Goal: Task Accomplishment & Management: Complete application form

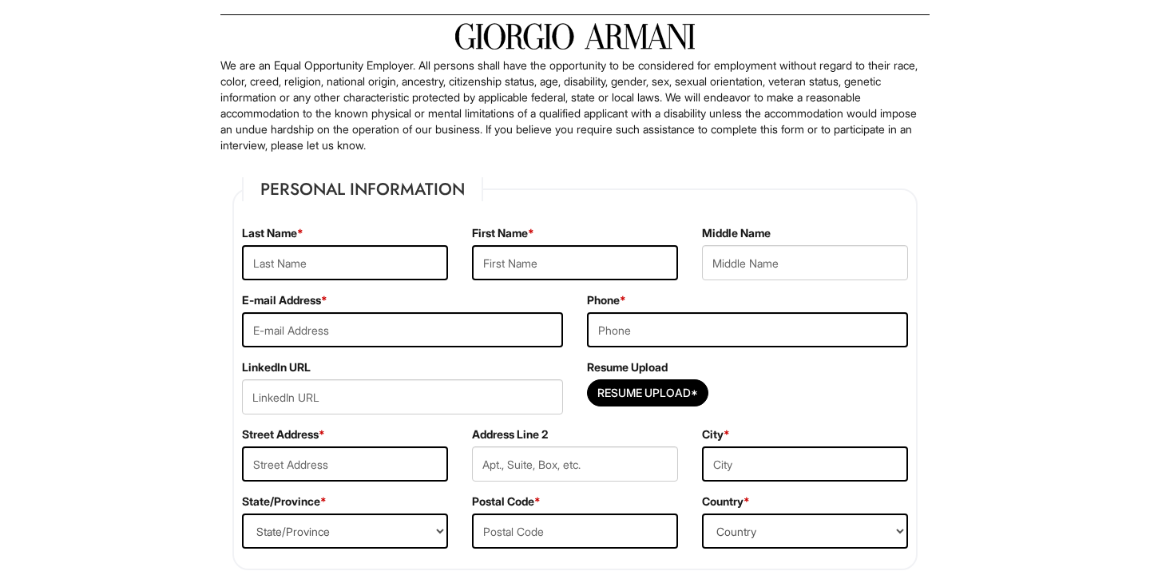
scroll to position [93, 0]
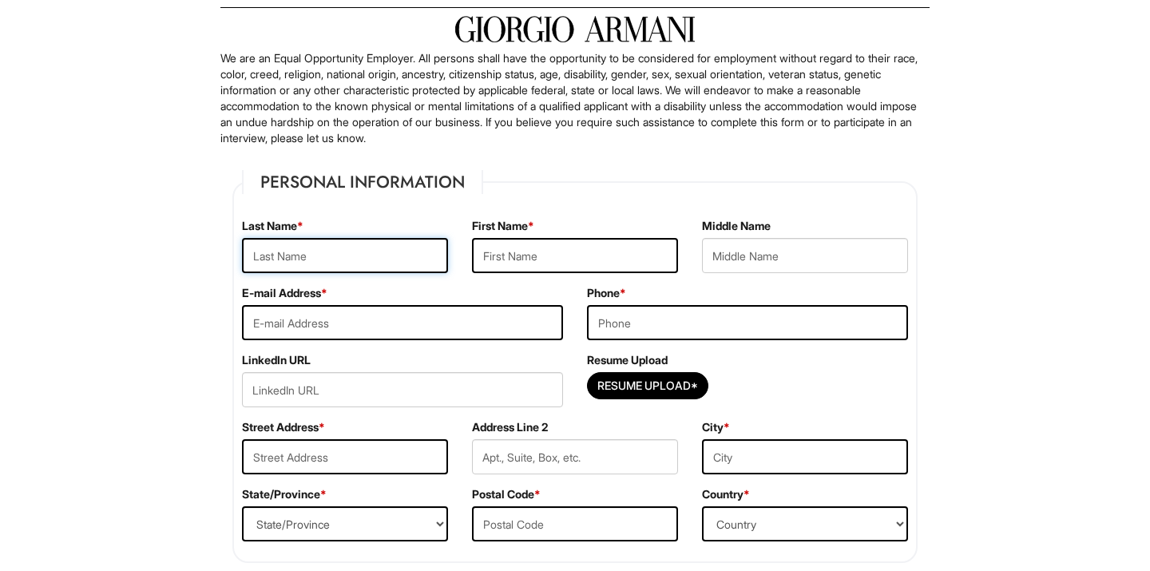
click at [368, 256] on input "text" at bounding box center [345, 255] width 206 height 35
type input "Bravo"
type input "[PERSON_NAME]"
type input "[EMAIL_ADDRESS][DOMAIN_NAME]"
type input "3478613173"
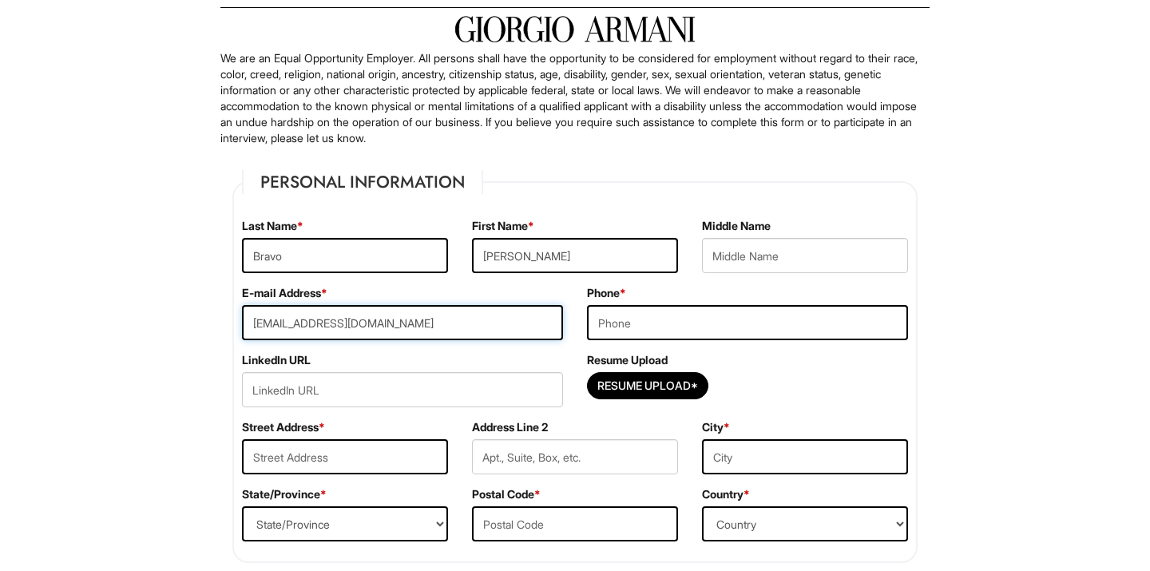
type input "[STREET_ADDRESS]"
type input "[GEOGRAPHIC_DATA]"
select select "NY"
type input "10458"
select select "[GEOGRAPHIC_DATA]"
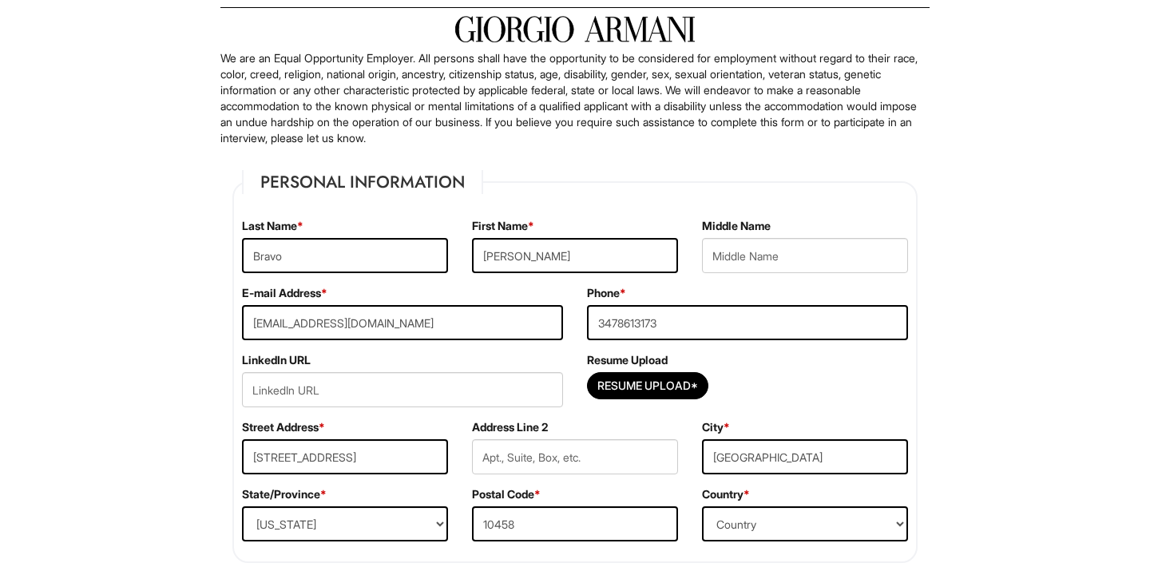
click at [622, 375] on input "Resume Upload*" at bounding box center [648, 386] width 120 height 26
type input "C:\fakepath\BrandonBravoResume.pdf"
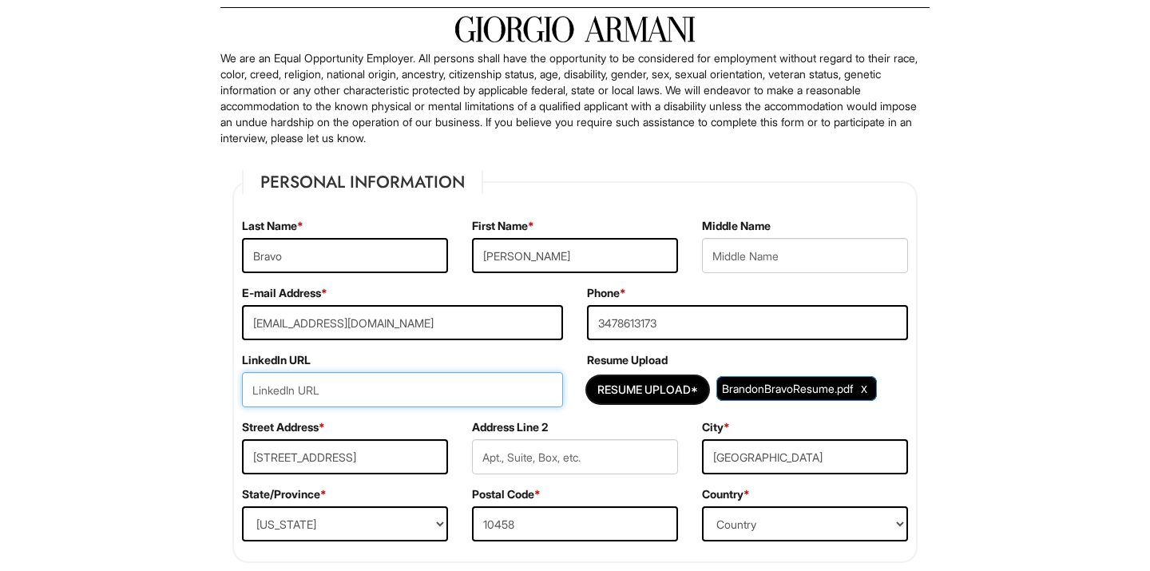
click at [414, 397] on input "url" at bounding box center [402, 389] width 321 height 35
paste input "[URL][DOMAIN_NAME]"
type input "[URL][DOMAIN_NAME]"
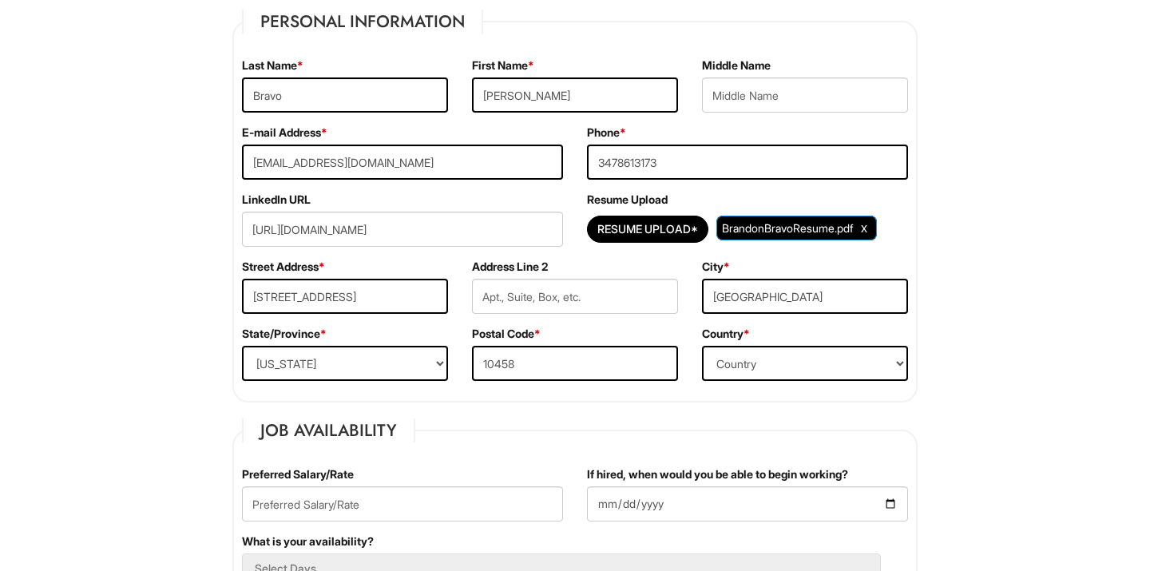
scroll to position [272, 0]
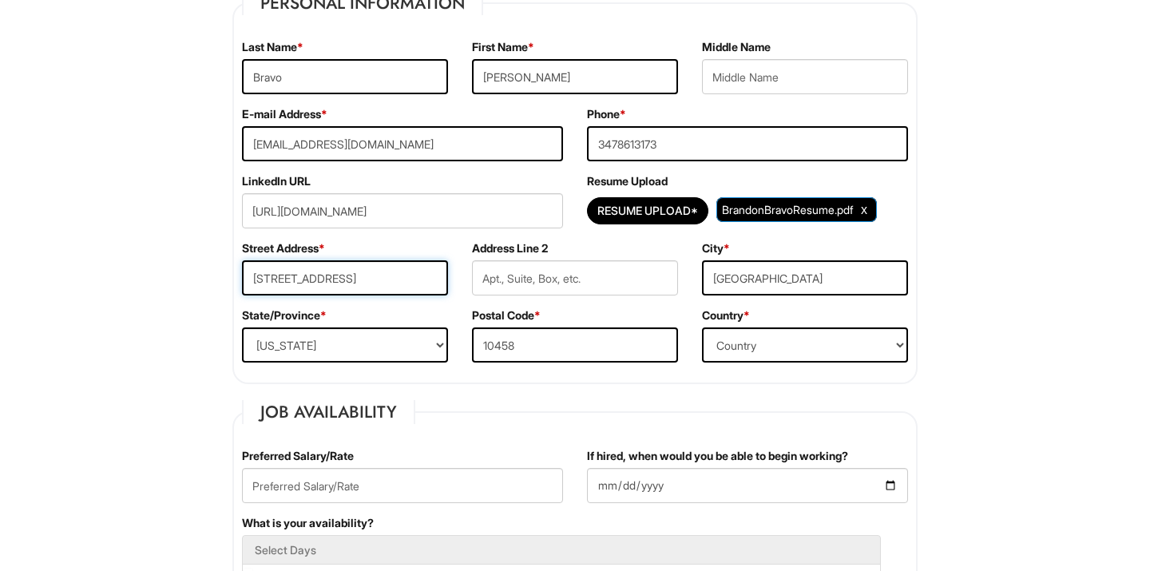
click at [438, 272] on input "[STREET_ADDRESS]" at bounding box center [345, 277] width 206 height 35
type input "[STREET_ADDRESS]"
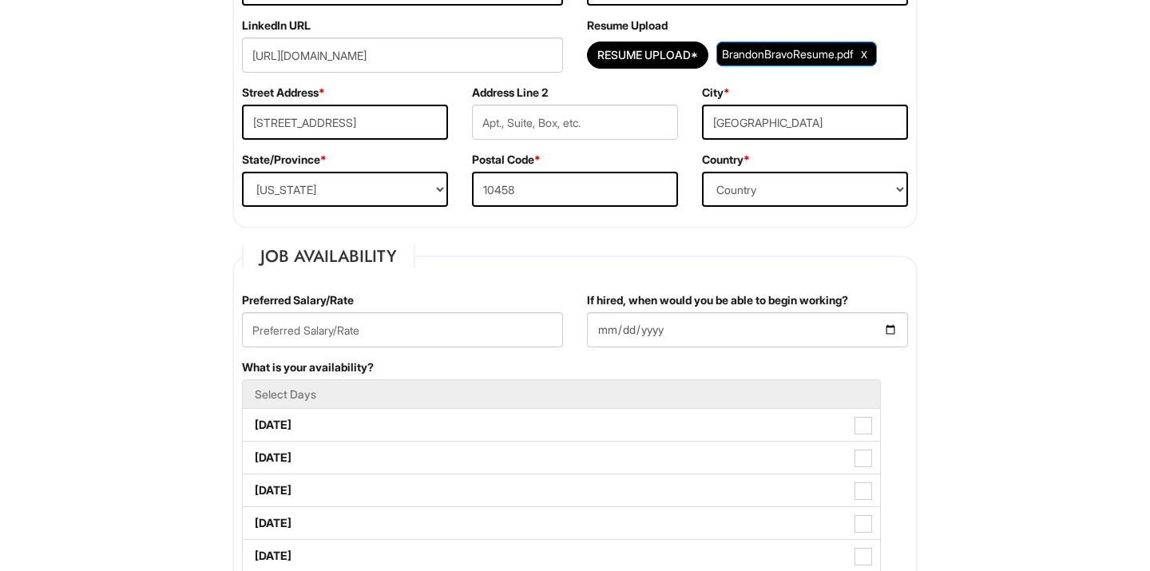
scroll to position [438, 0]
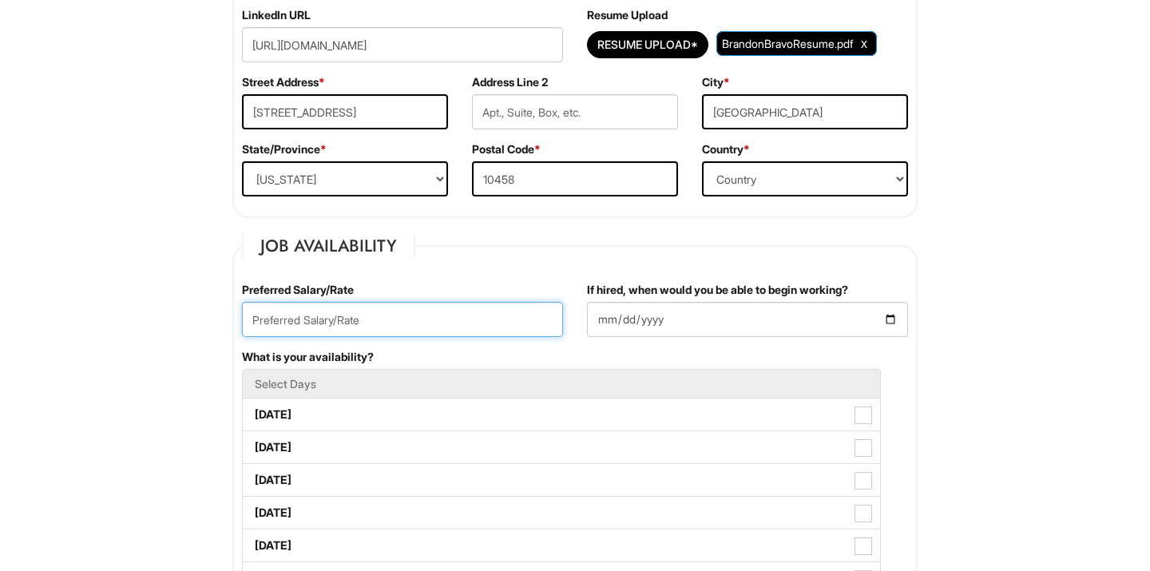
click at [308, 320] on input "text" at bounding box center [402, 319] width 321 height 35
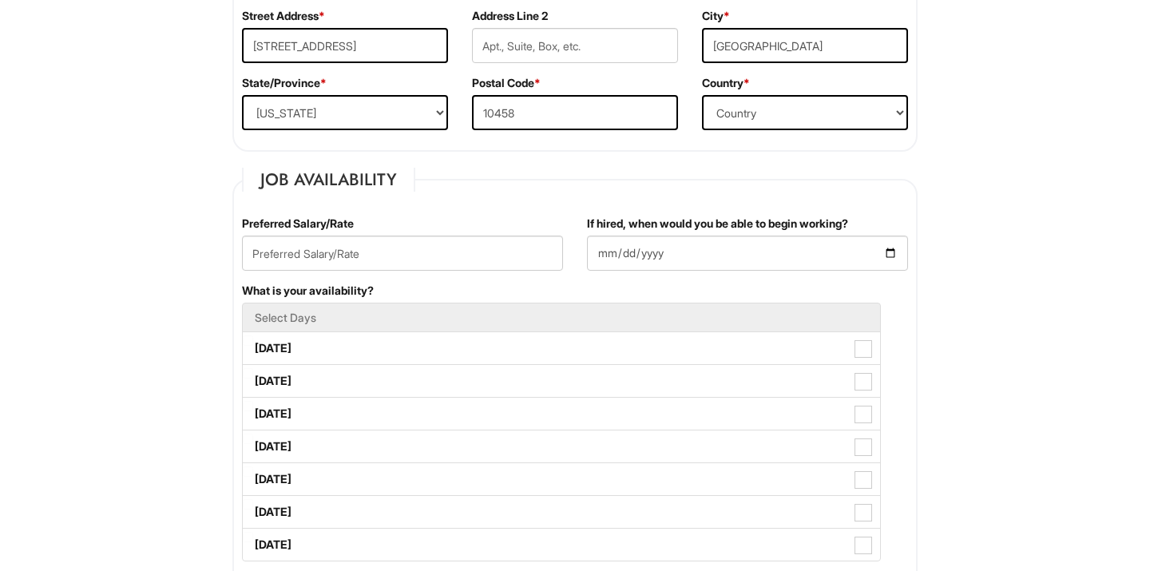
scroll to position [586, 0]
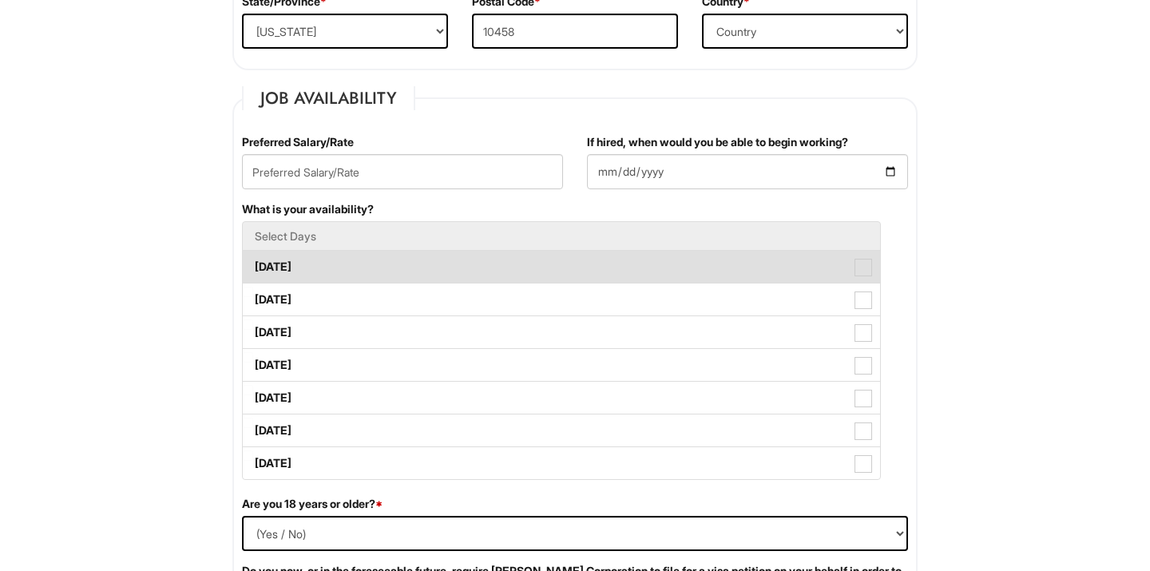
click at [867, 267] on span at bounding box center [863, 268] width 18 height 18
click at [253, 264] on Available_Monday "[DATE]" at bounding box center [248, 259] width 10 height 10
checkbox Available_Monday "true"
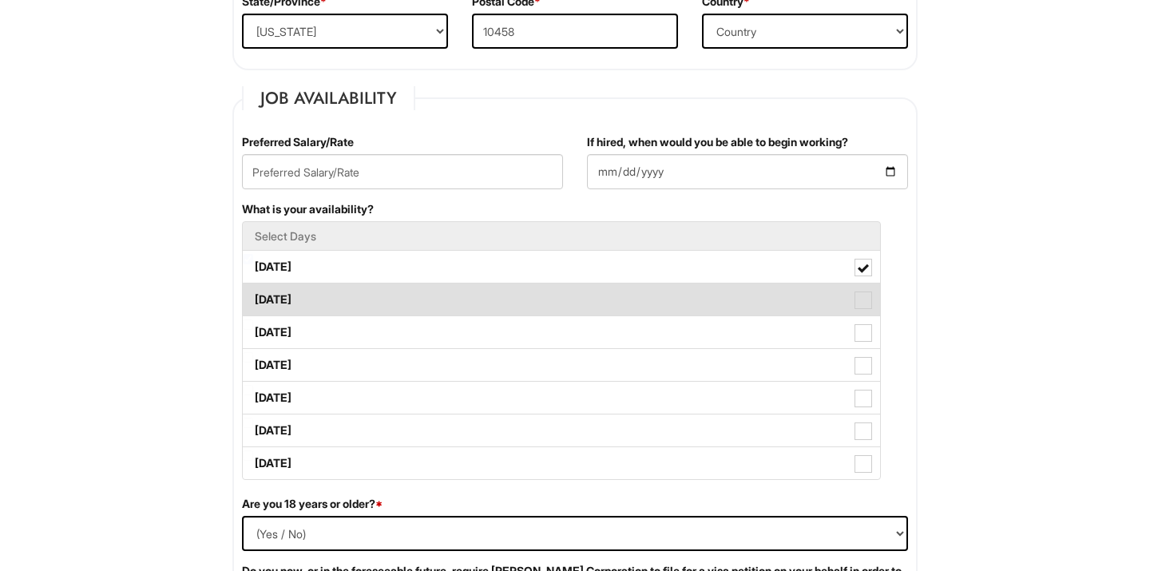
click at [871, 292] on span at bounding box center [863, 300] width 18 height 18
click at [253, 292] on Available_Tuesday "[DATE]" at bounding box center [248, 292] width 10 height 10
checkbox Available_Tuesday "true"
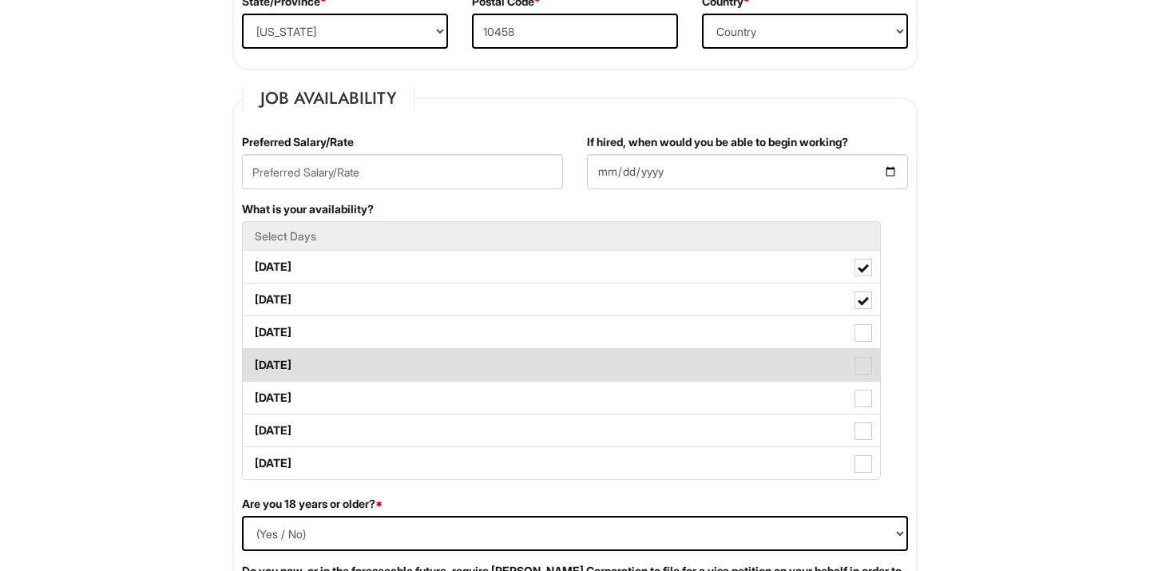
click at [868, 351] on label "[DATE]" at bounding box center [561, 365] width 637 height 32
click at [253, 352] on Available_Thursday "[DATE]" at bounding box center [248, 357] width 10 height 10
checkbox Available_Thursday "true"
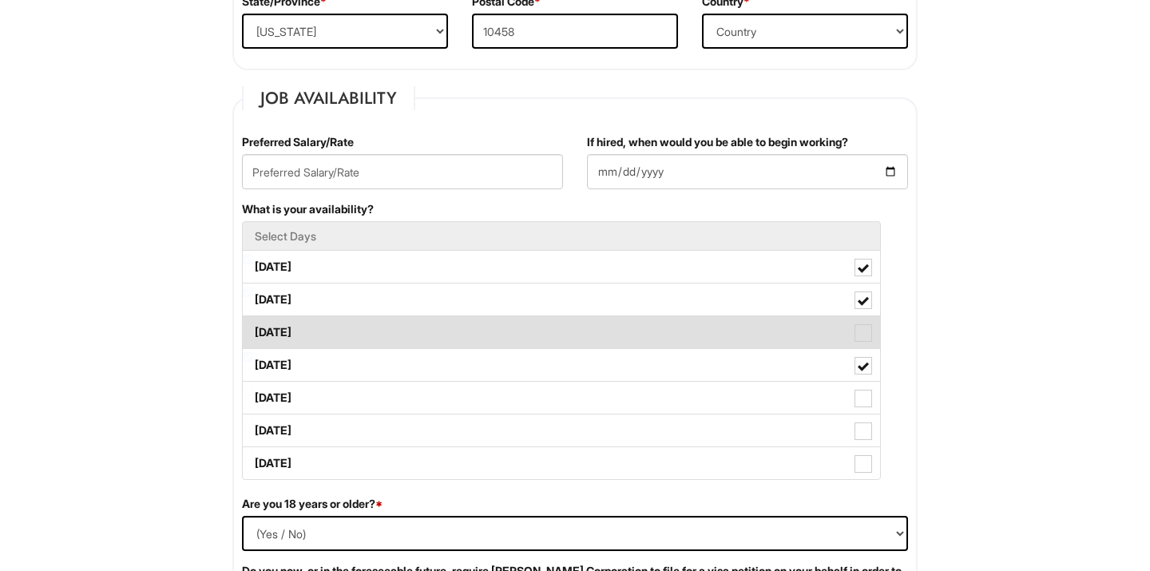
click at [863, 332] on span at bounding box center [863, 333] width 18 height 18
click at [253, 330] on Available_Wednesday "[DATE]" at bounding box center [248, 324] width 10 height 10
checkbox Available_Wednesday "true"
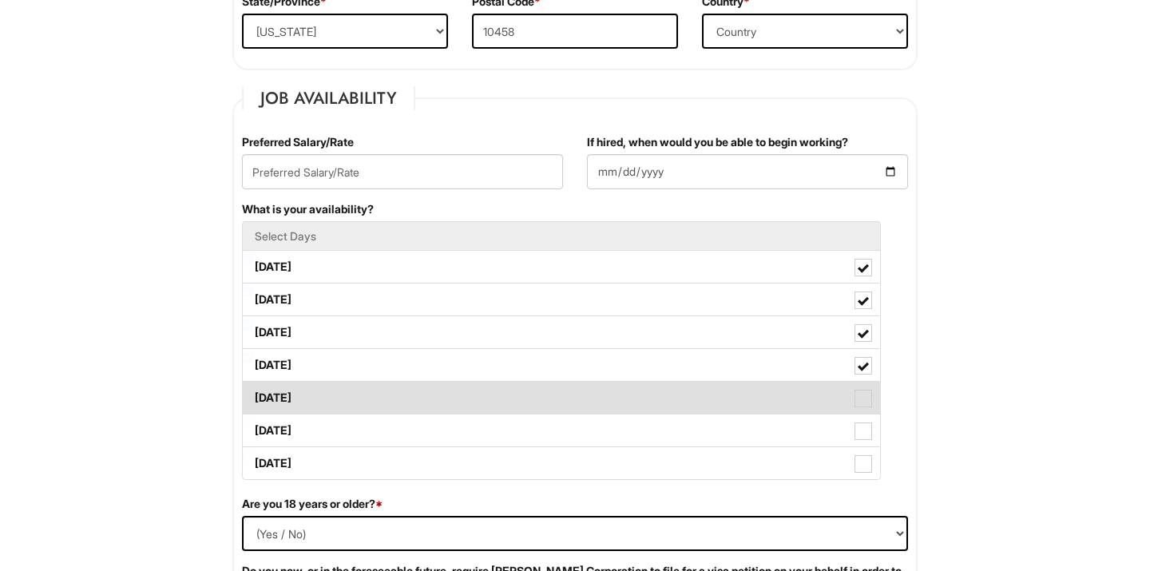
click at [862, 382] on label "[DATE]" at bounding box center [561, 398] width 637 height 32
click at [253, 385] on Available_Friday "[DATE]" at bounding box center [248, 390] width 10 height 10
checkbox Available_Friday "true"
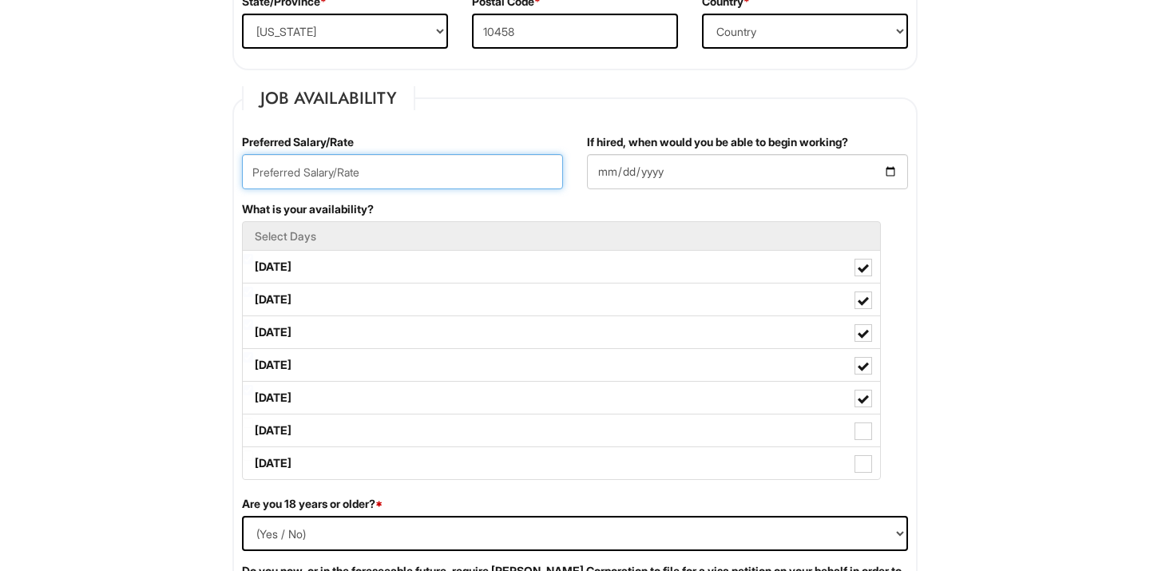
click at [430, 174] on input "text" at bounding box center [402, 171] width 321 height 35
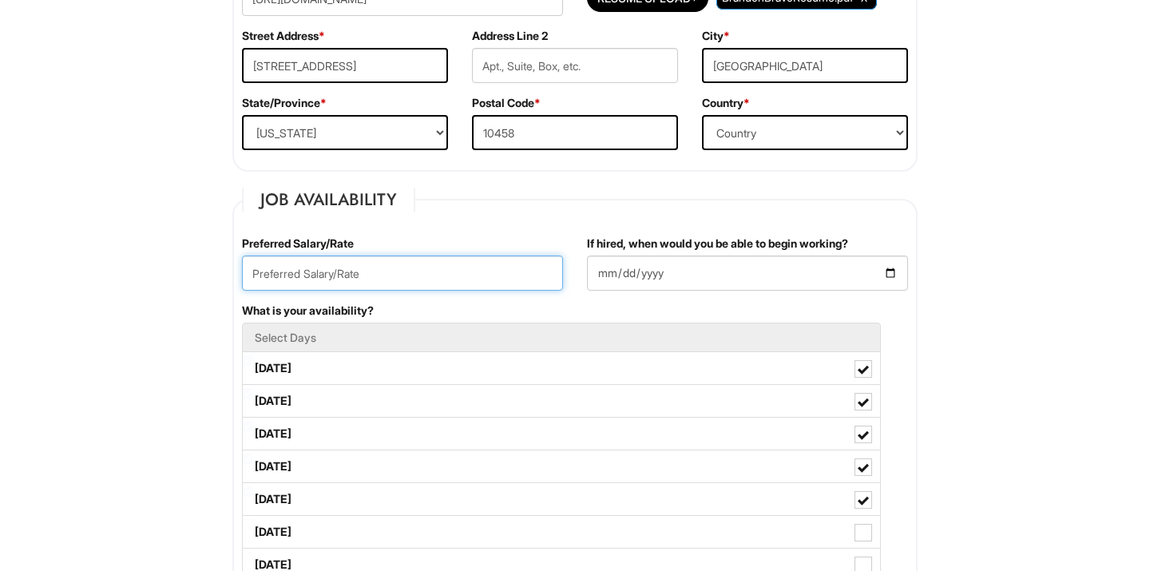
scroll to position [432, 0]
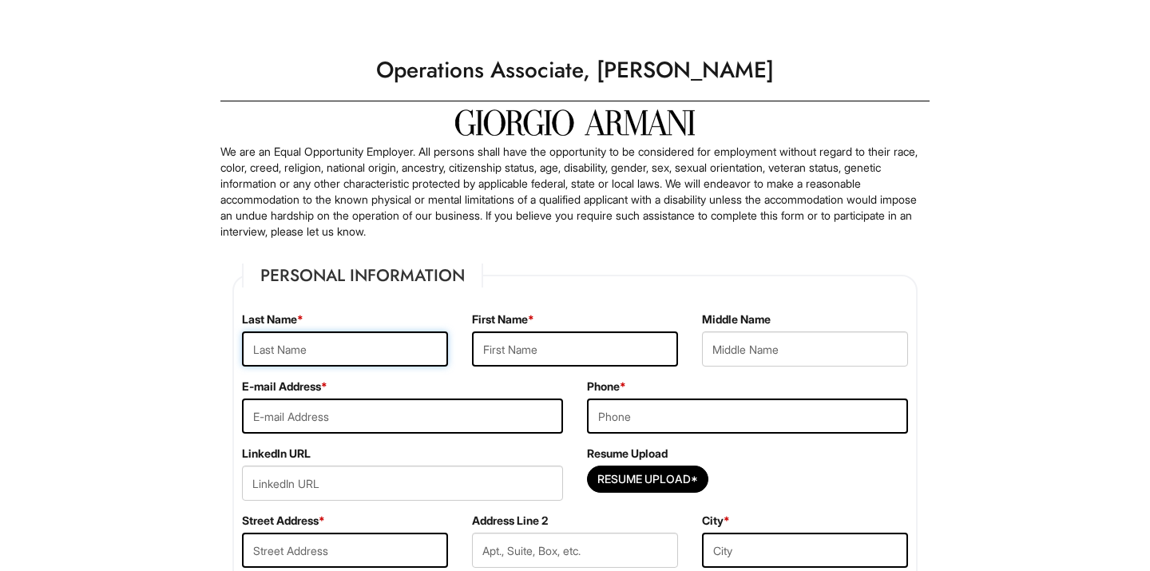
click at [406, 347] on input "text" at bounding box center [345, 348] width 206 height 35
type input "Bravo"
type input "[PERSON_NAME]"
type input "[EMAIL_ADDRESS][DOMAIN_NAME]"
type input "3478613173"
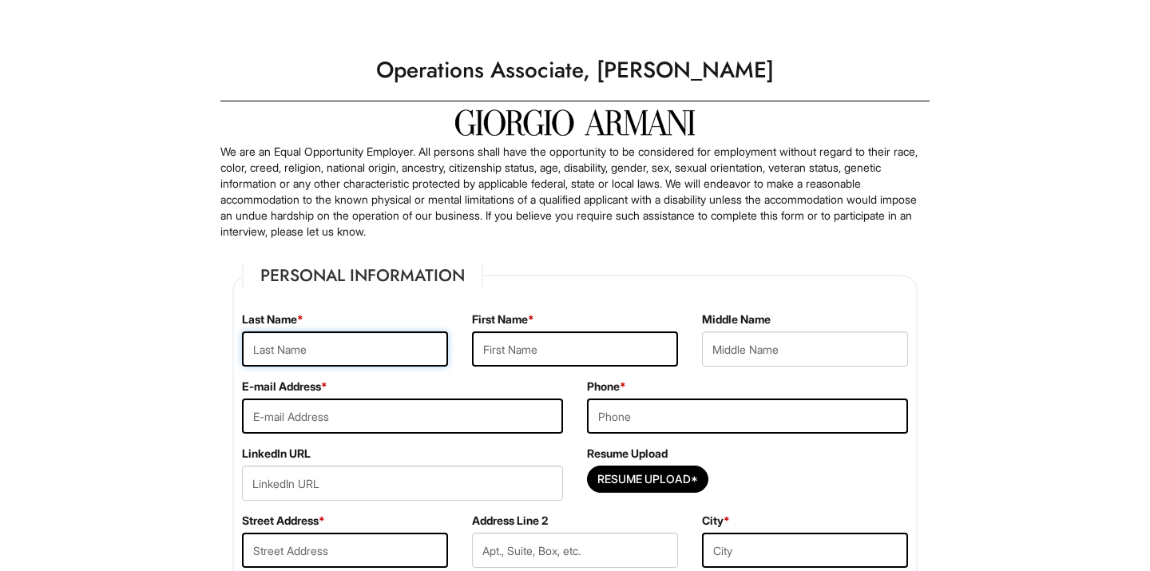
type input "[STREET_ADDRESS]"
type input "[GEOGRAPHIC_DATA]"
select select "NY"
type input "10458"
select select "[GEOGRAPHIC_DATA]"
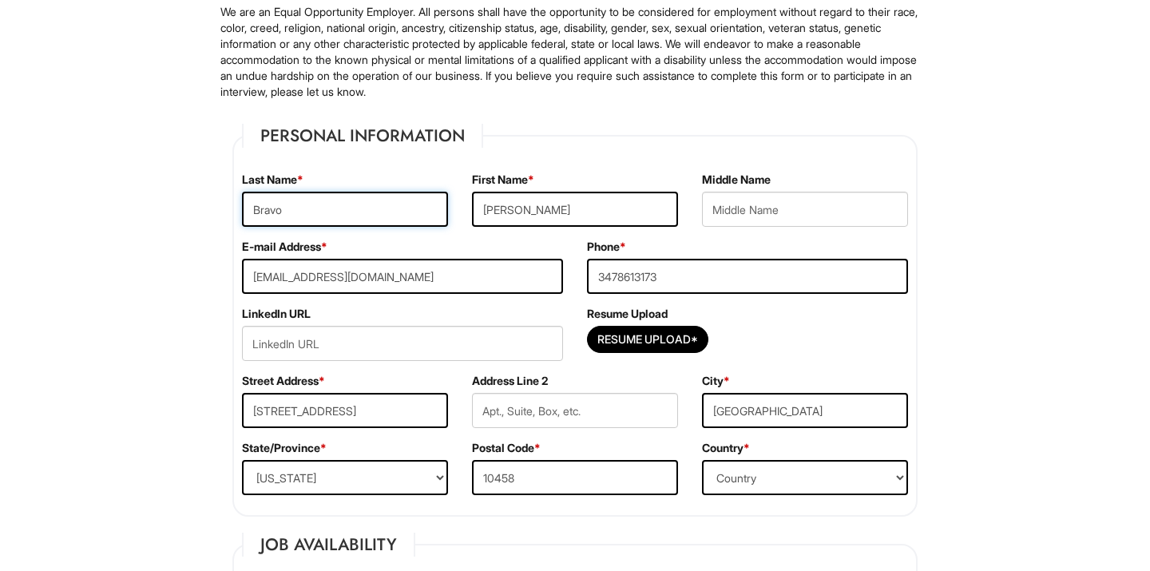
scroll to position [141, 0]
click at [651, 342] on input "Resume Upload*" at bounding box center [648, 339] width 120 height 26
type input "C:\fakepath\BrandonBravoResume.pdf"
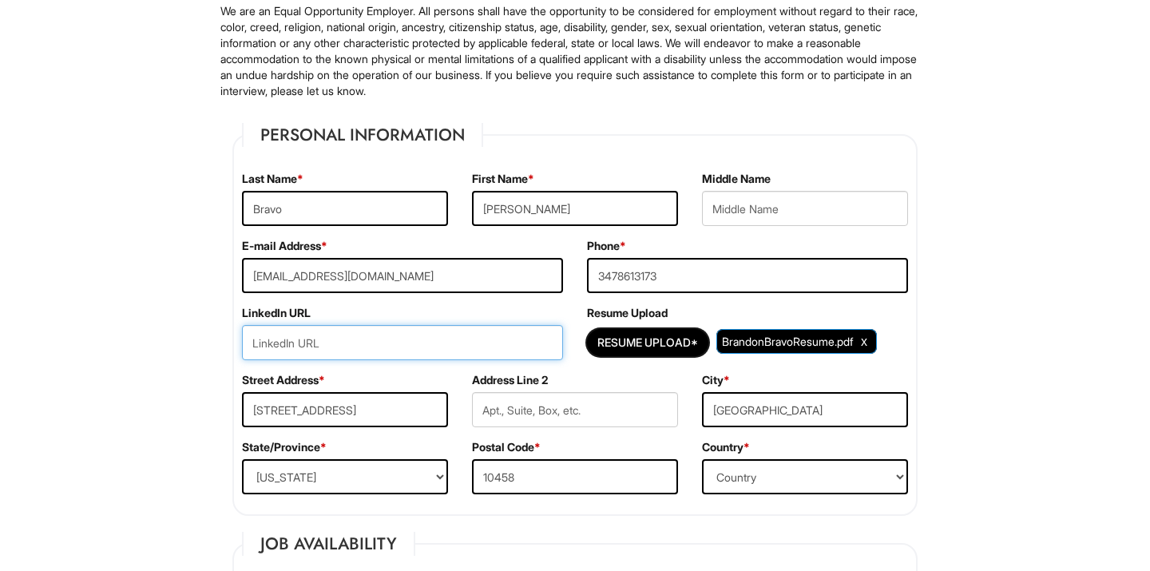
click at [390, 356] on input "url" at bounding box center [402, 342] width 321 height 35
paste input "[URL][DOMAIN_NAME]"
type input "[URL][DOMAIN_NAME]"
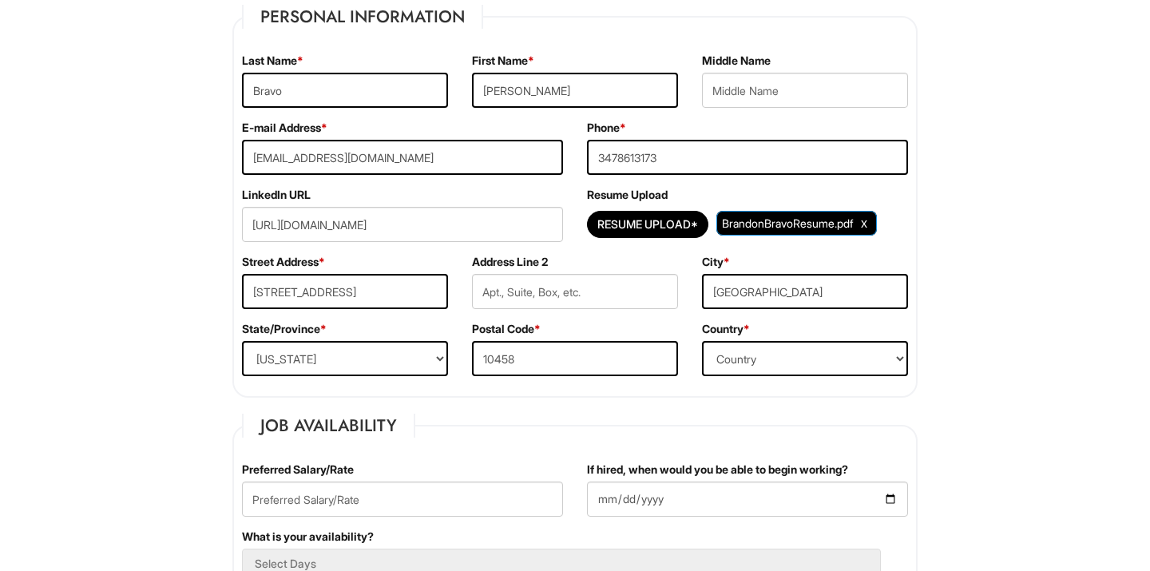
scroll to position [271, 0]
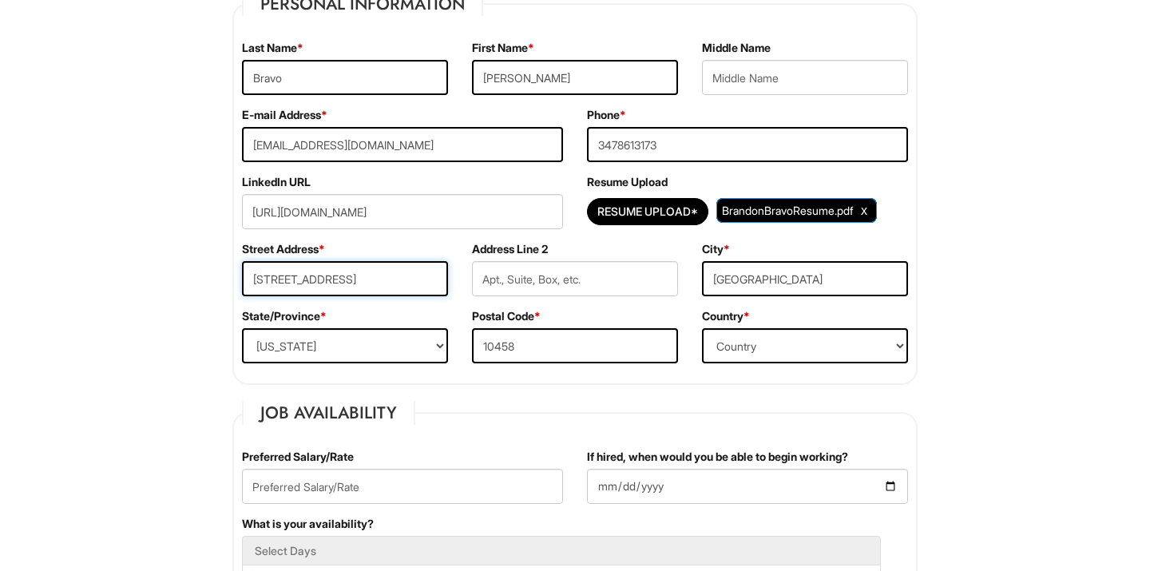
click at [434, 283] on input "[STREET_ADDRESS]" at bounding box center [345, 278] width 206 height 35
type input "[STREET_ADDRESS]"
click at [233, 326] on div "State/Province * State/Province [US_STATE] [US_STATE] [US_STATE] [US_STATE] [US…" at bounding box center [345, 341] width 230 height 67
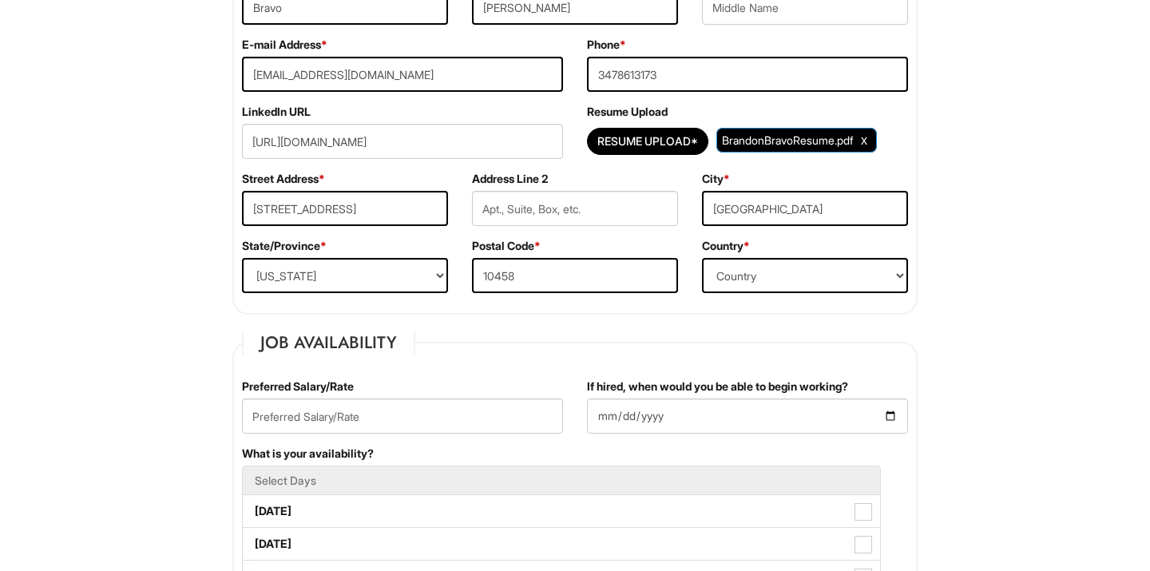
scroll to position [375, 0]
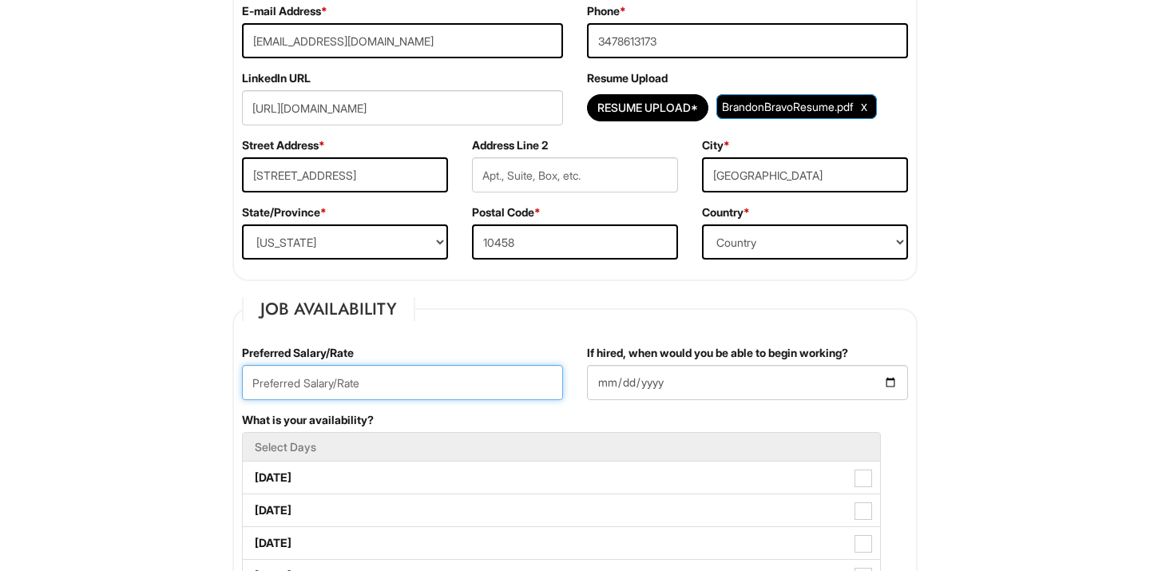
click at [360, 374] on input "text" at bounding box center [402, 382] width 321 height 35
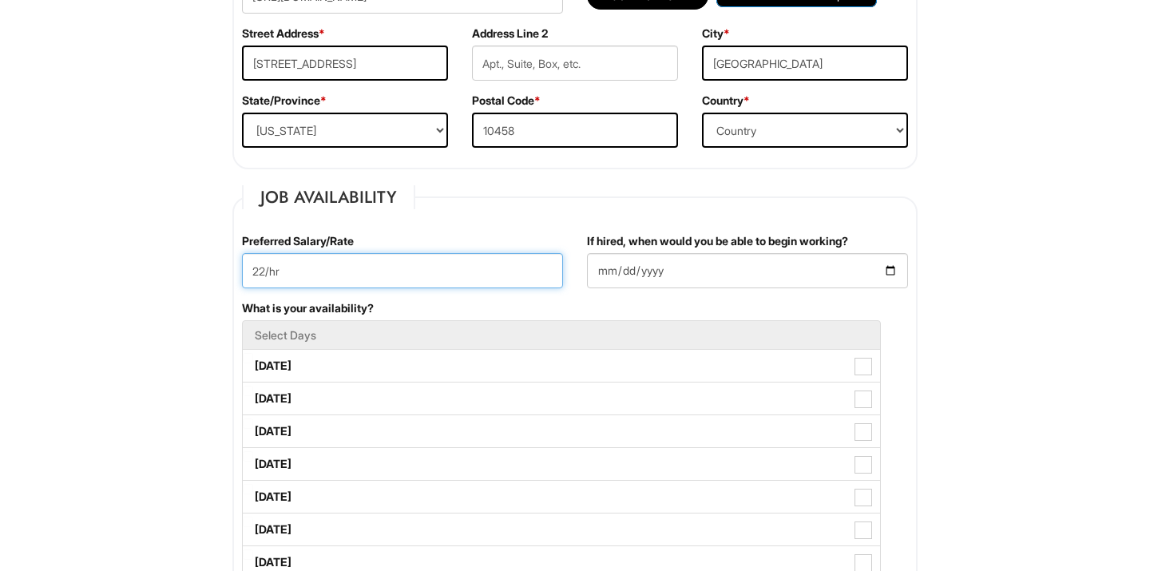
scroll to position [502, 0]
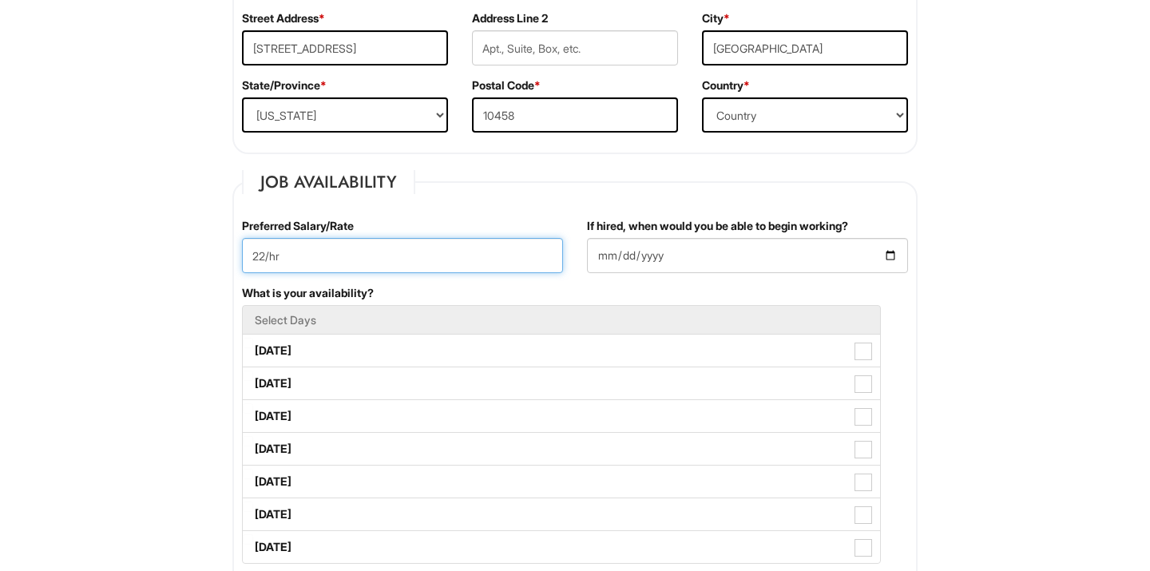
type input "22/hr"
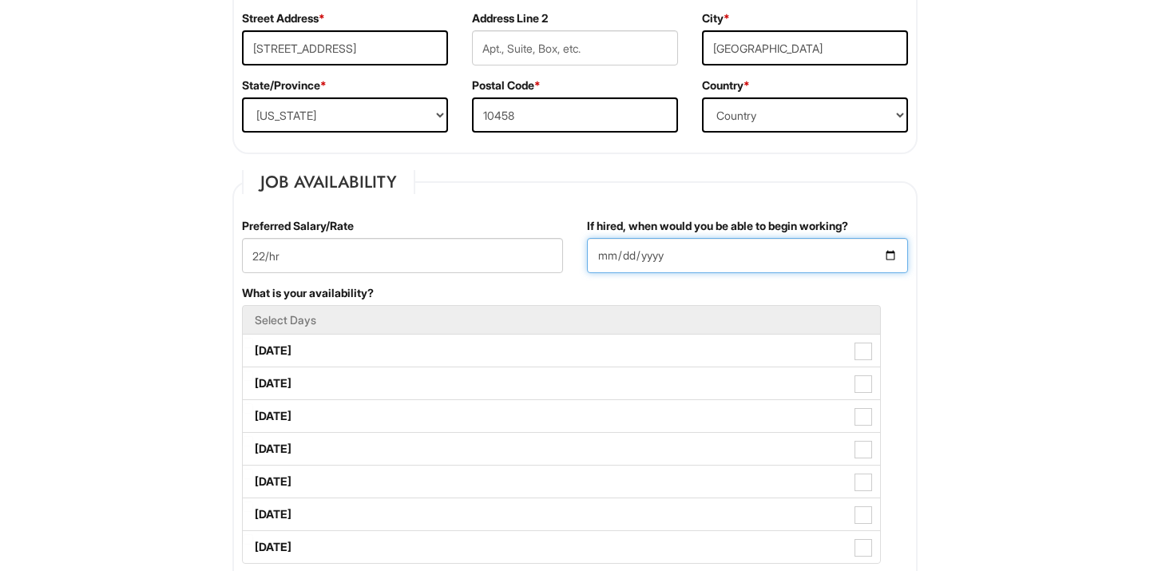
click at [703, 260] on input "If hired, when would you be able to begin working?" at bounding box center [747, 255] width 321 height 35
click at [890, 256] on input "If hired, when would you be able to begin working?" at bounding box center [747, 255] width 321 height 35
type input "[DATE]"
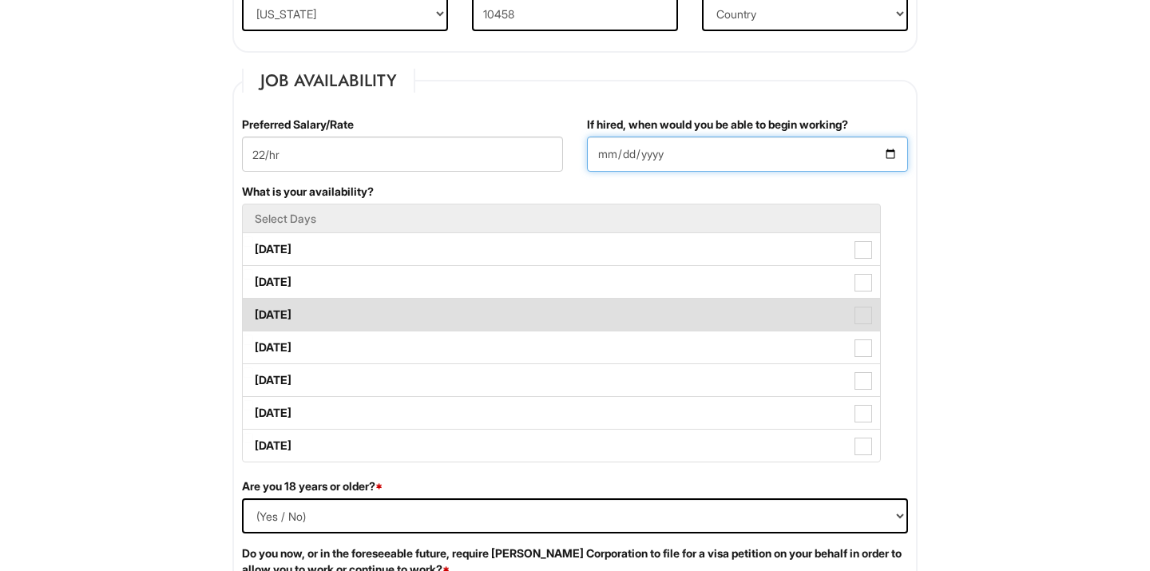
scroll to position [614, 0]
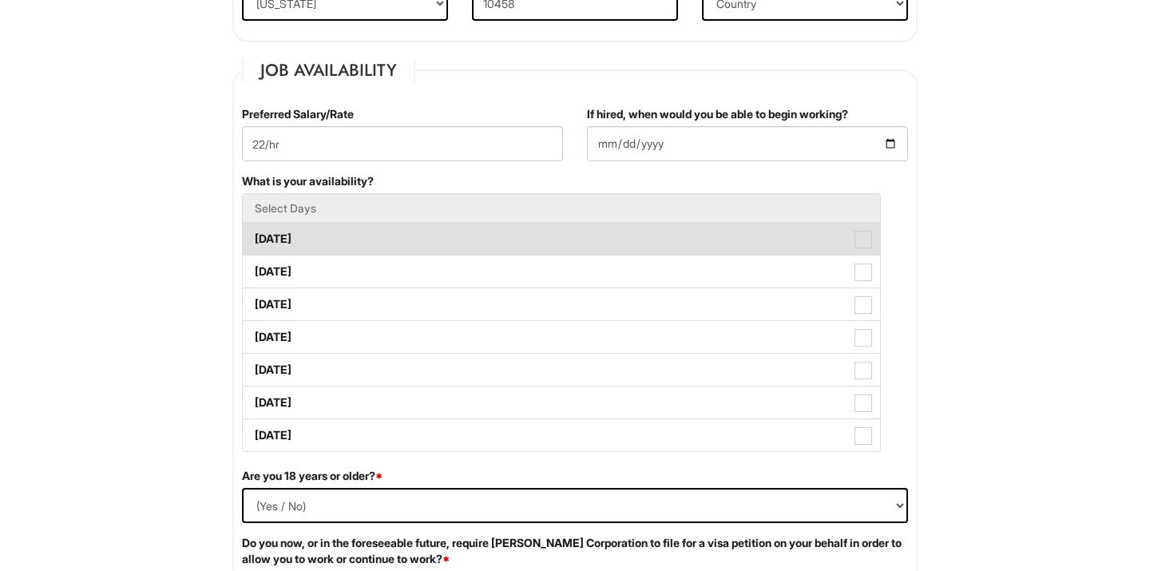
click at [864, 252] on label "[DATE]" at bounding box center [561, 239] width 637 height 32
click at [253, 236] on Available_Monday "[DATE]" at bounding box center [248, 231] width 10 height 10
checkbox Available_Monday "true"
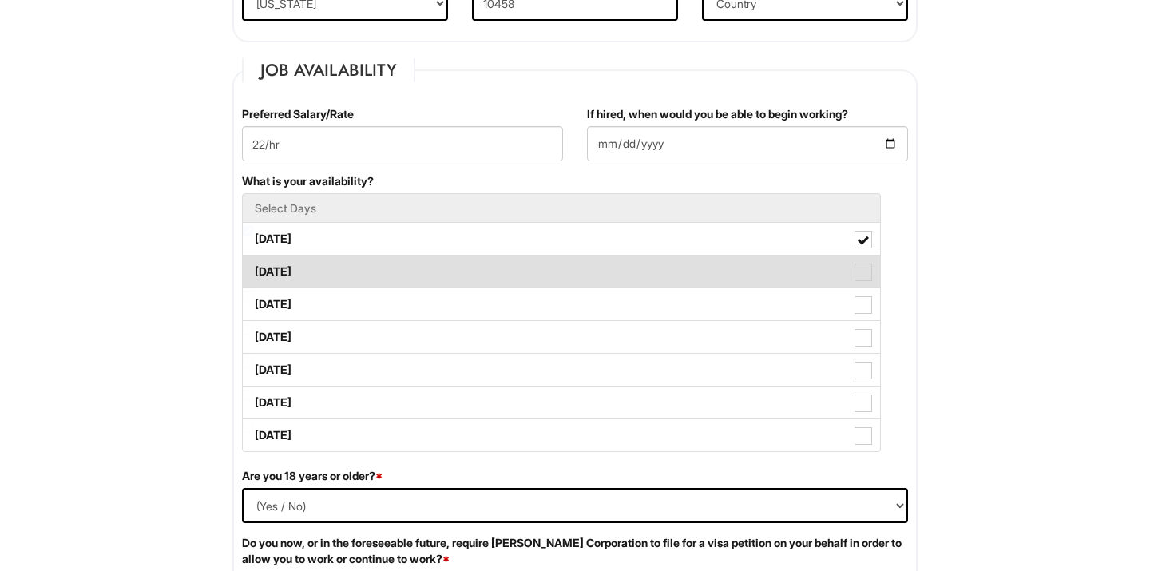
click at [867, 267] on span at bounding box center [863, 273] width 18 height 18
click at [253, 267] on Available_Tuesday "[DATE]" at bounding box center [248, 264] width 10 height 10
checkbox Available_Tuesday "true"
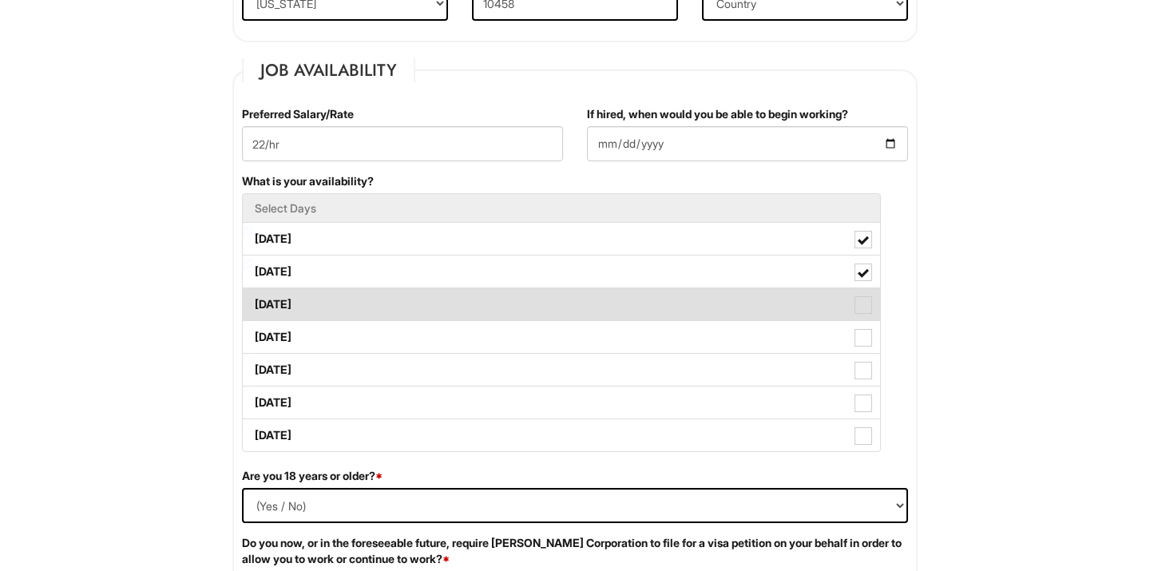
click at [870, 306] on span at bounding box center [863, 305] width 18 height 18
click at [253, 302] on Available_Wednesday "[DATE]" at bounding box center [248, 296] width 10 height 10
checkbox Available_Wednesday "true"
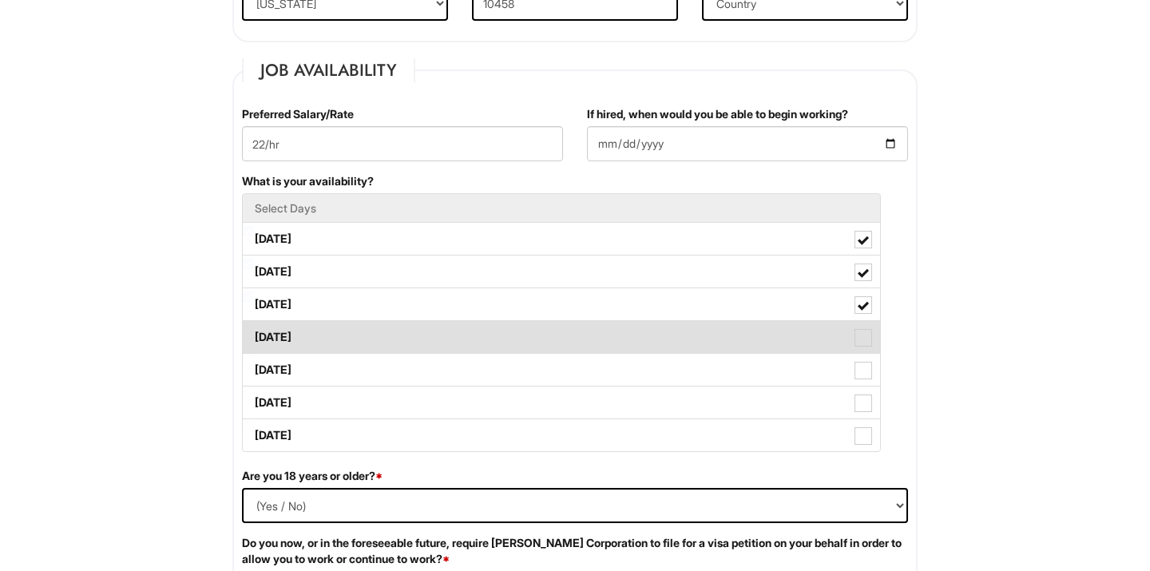
click at [868, 326] on label "[DATE]" at bounding box center [561, 337] width 637 height 32
click at [253, 326] on Available_Thursday "[DATE]" at bounding box center [248, 329] width 10 height 10
checkbox Available_Thursday "true"
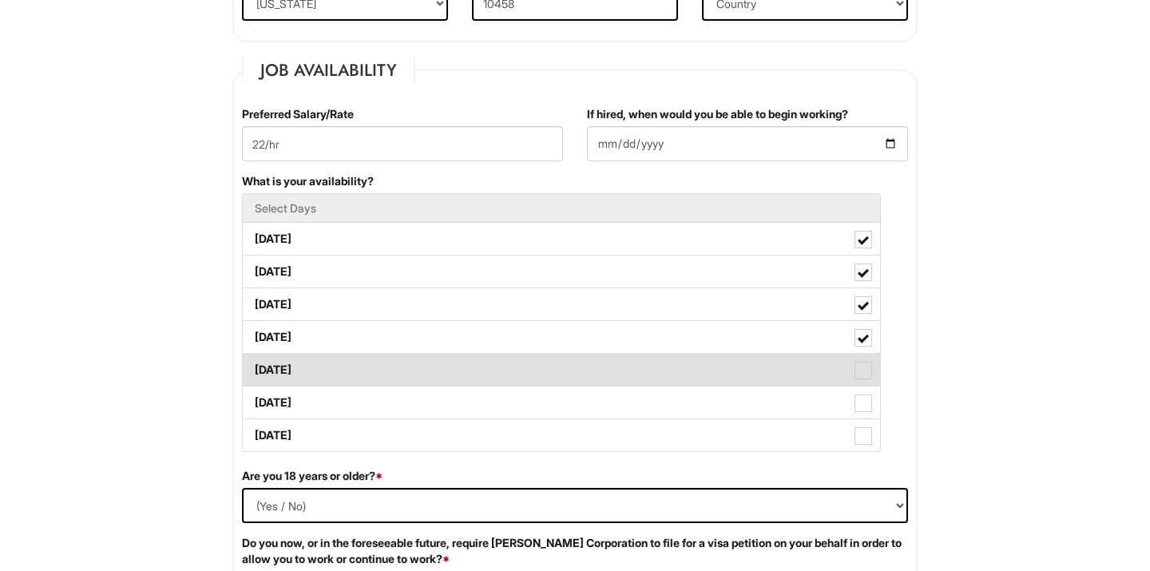
click at [866, 369] on span at bounding box center [863, 371] width 18 height 18
click at [253, 367] on Available_Friday "[DATE]" at bounding box center [248, 362] width 10 height 10
checkbox Available_Friday "true"
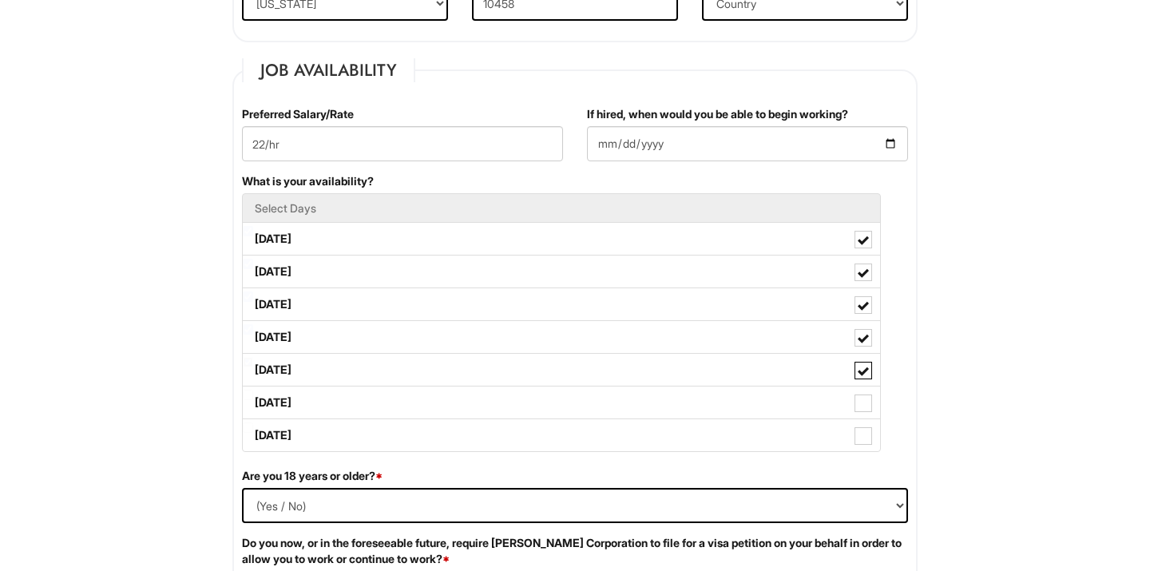
scroll to position [816, 0]
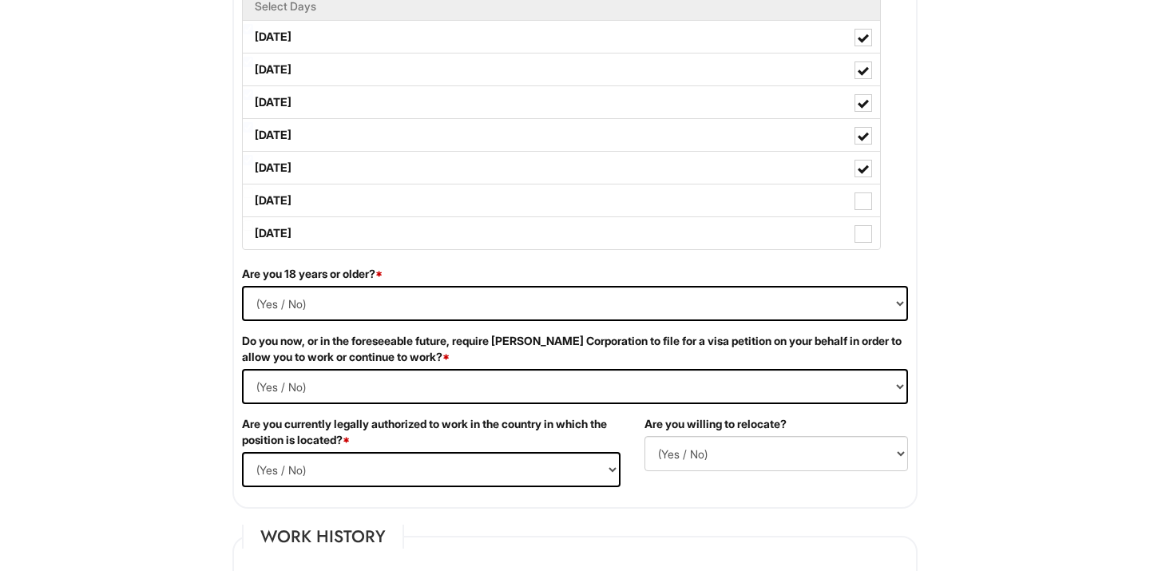
click at [513, 323] on div "Are you 18 years or older? * (Yes / No) Yes No" at bounding box center [575, 299] width 690 height 67
click at [490, 296] on select "(Yes / No) Yes No" at bounding box center [575, 303] width 666 height 35
select select "Yes"
click at [391, 379] on Required "(Yes / No) Yes No" at bounding box center [575, 386] width 666 height 35
select Required "No"
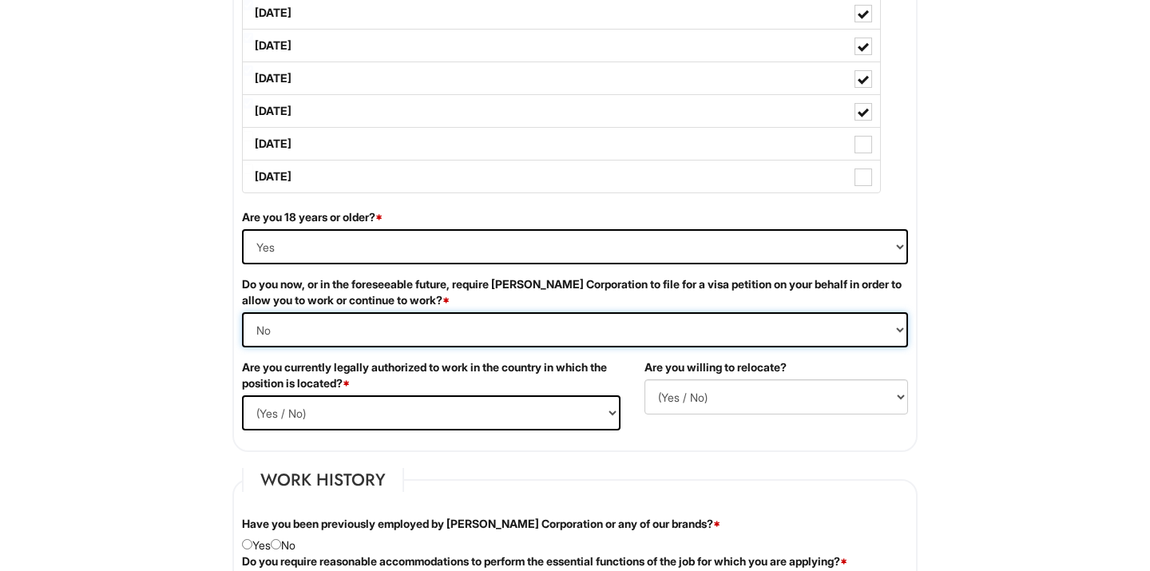
scroll to position [918, 0]
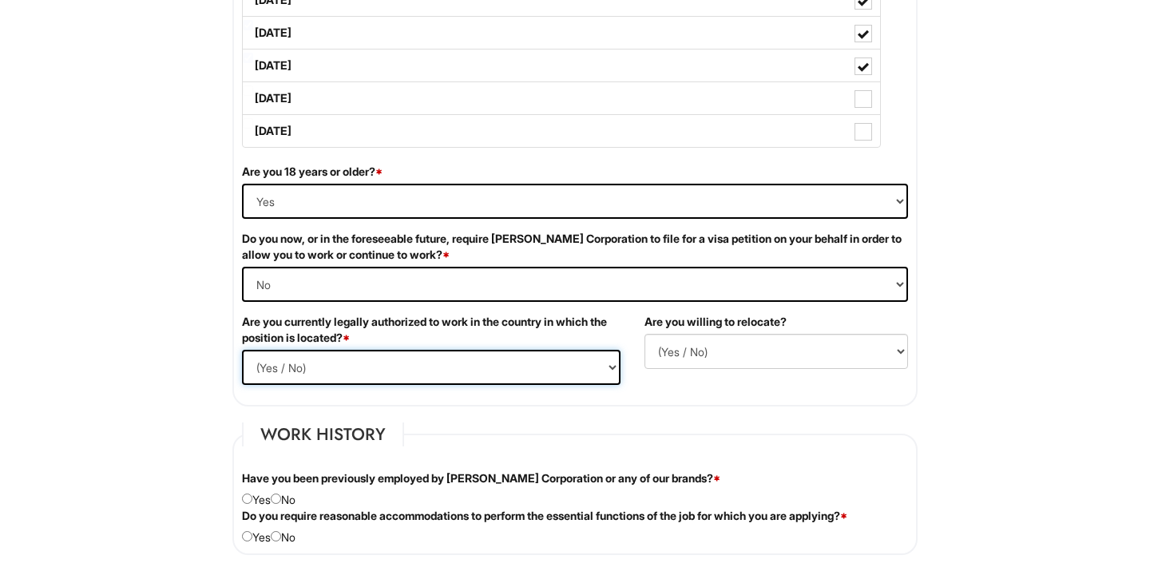
click at [447, 375] on select "(Yes / No) Yes No" at bounding box center [431, 367] width 378 height 35
select select "Yes"
click at [722, 358] on select "(Yes / No) No Yes" at bounding box center [776, 351] width 264 height 35
select select "Y"
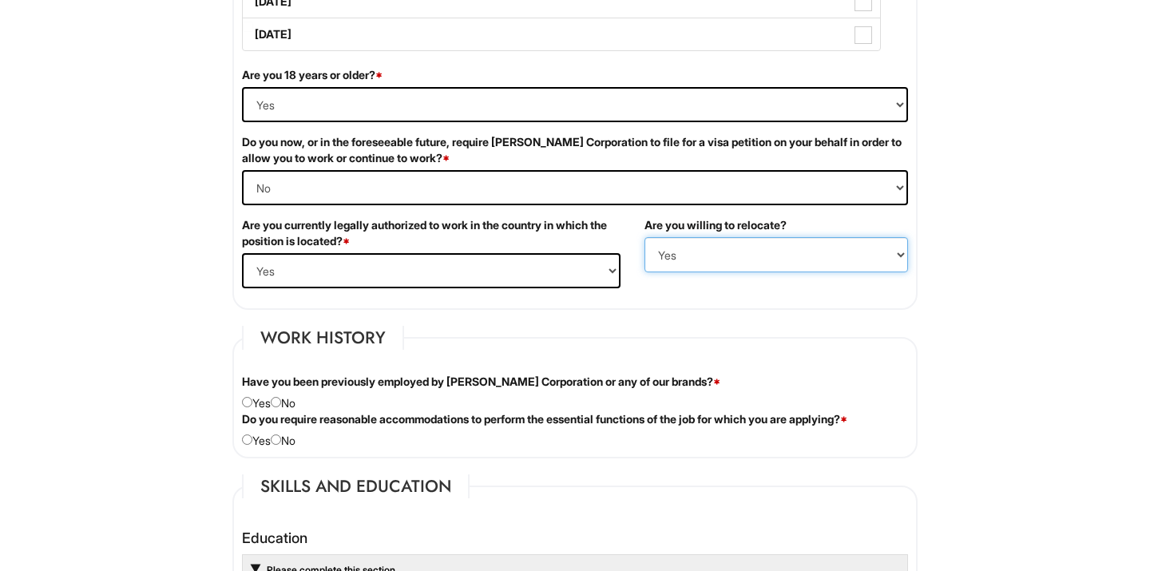
scroll to position [1104, 0]
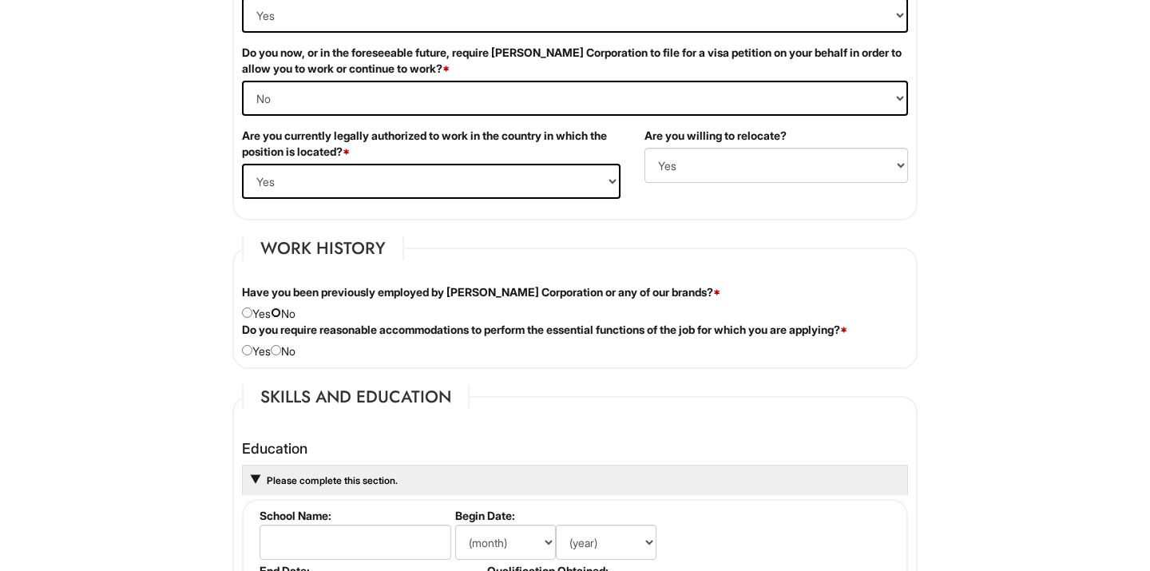
click at [281, 314] on input "radio" at bounding box center [276, 312] width 10 height 10
radio input "true"
click at [281, 351] on input "radio" at bounding box center [276, 350] width 10 height 10
radio input "true"
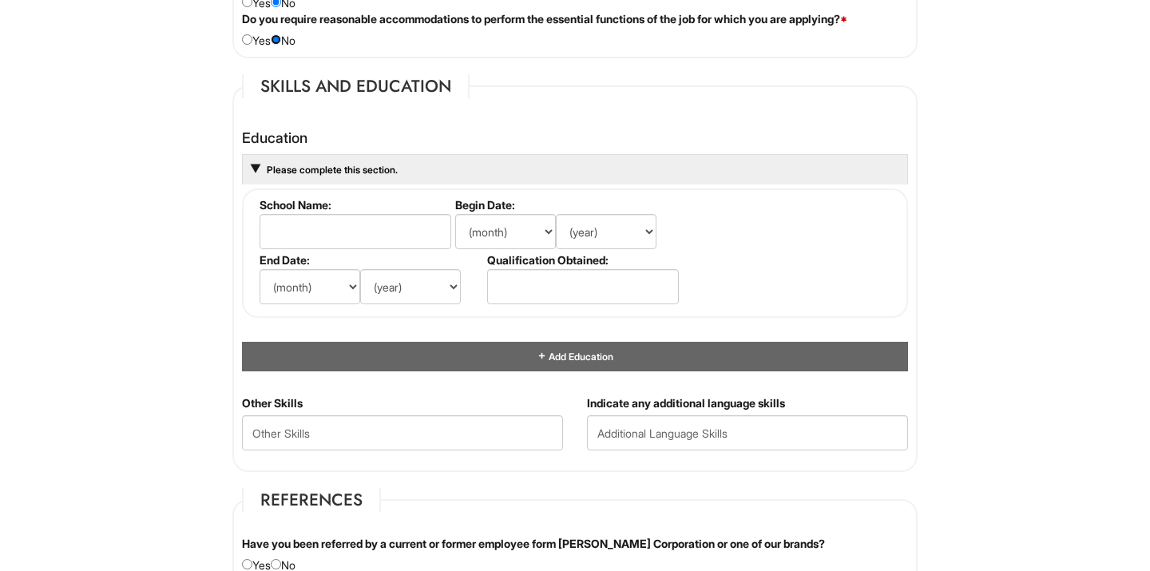
scroll to position [1444, 0]
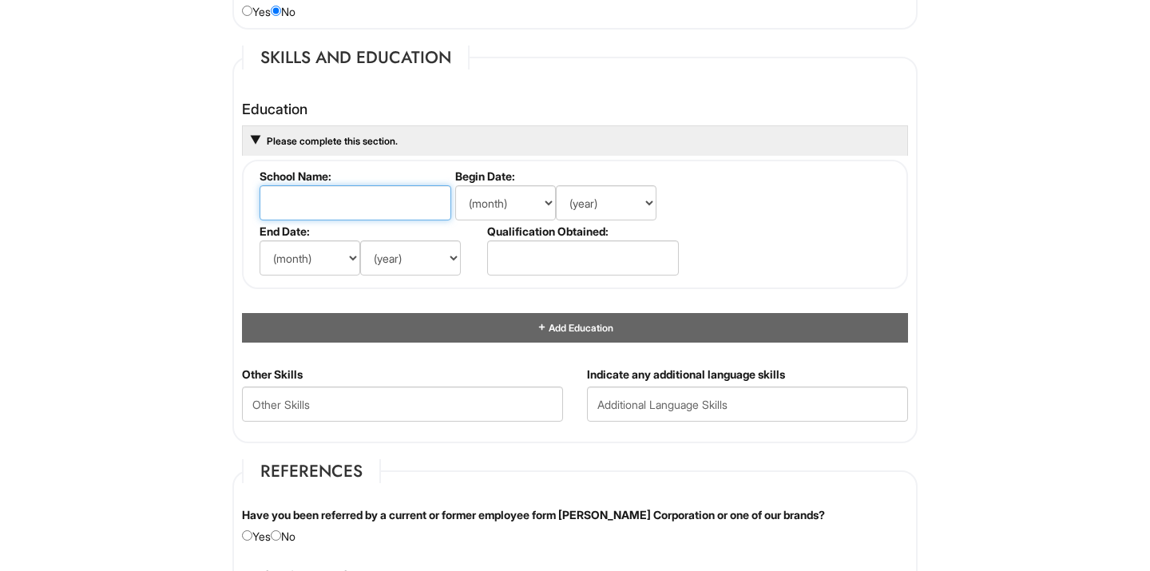
click at [312, 204] on input "text" at bounding box center [356, 202] width 192 height 35
click at [271, 138] on span "Please complete this section." at bounding box center [331, 141] width 133 height 12
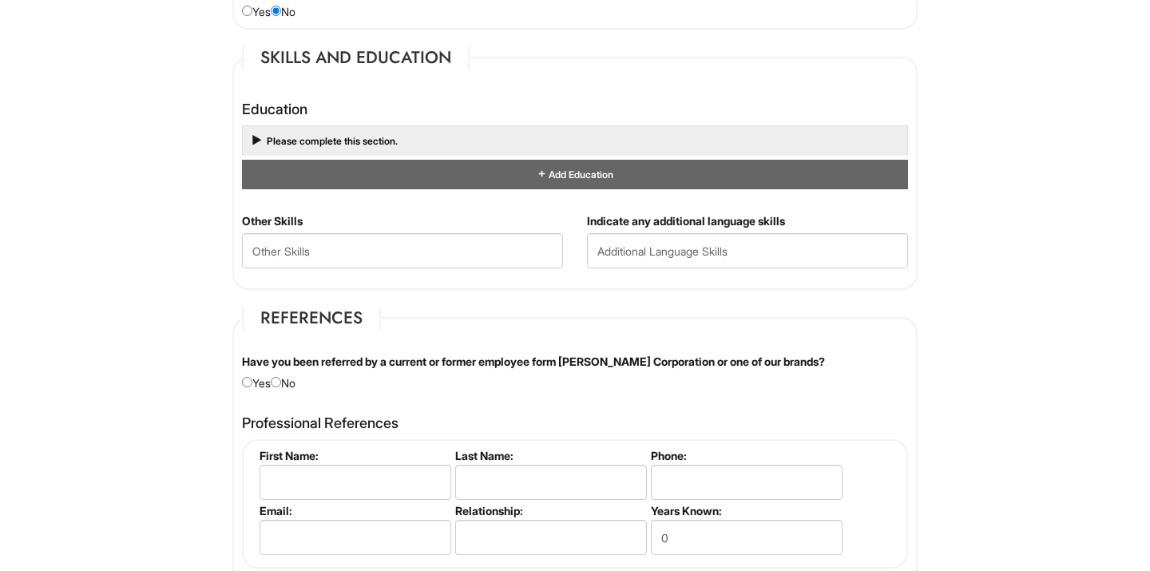
click at [195, 200] on html "Please Complete This Form 1 2 3 Operations Associate, [PERSON_NAME] PLEASE COMP…" at bounding box center [575, 39] width 1150 height 2966
click at [283, 144] on span "Please complete this section." at bounding box center [331, 141] width 133 height 12
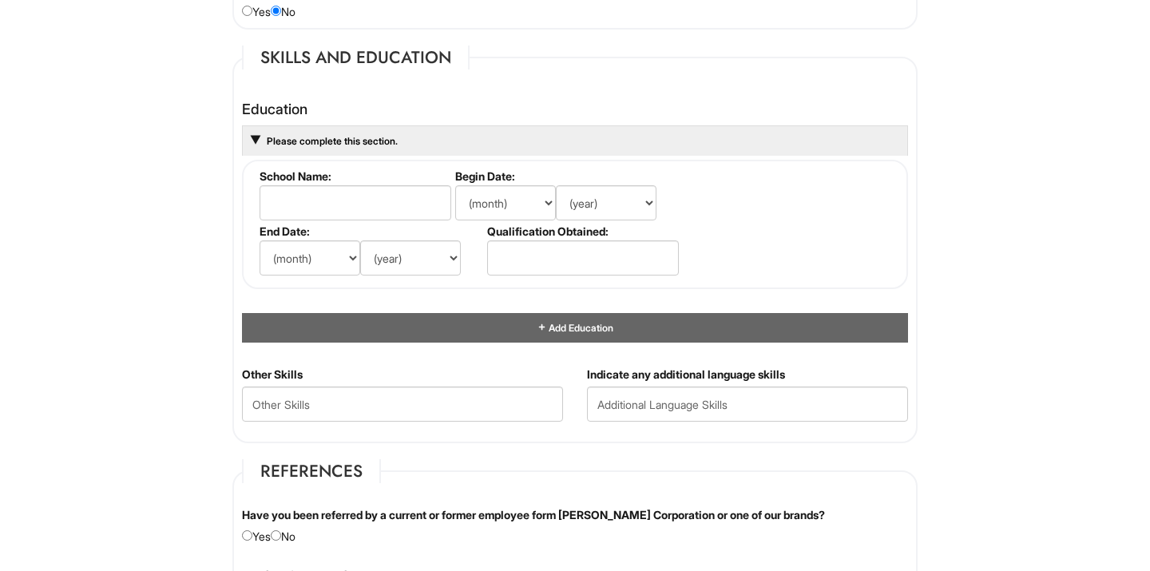
click at [308, 181] on label "School Name:" at bounding box center [354, 176] width 189 height 14
click at [311, 188] on input "text" at bounding box center [356, 202] width 192 height 35
type input "[GEOGRAPHIC_DATA]"
click at [513, 203] on select "(month) Jan Feb Mar Apr May Jun [DATE] Aug Sep Oct Nov Dec" at bounding box center [505, 202] width 101 height 35
select select "9"
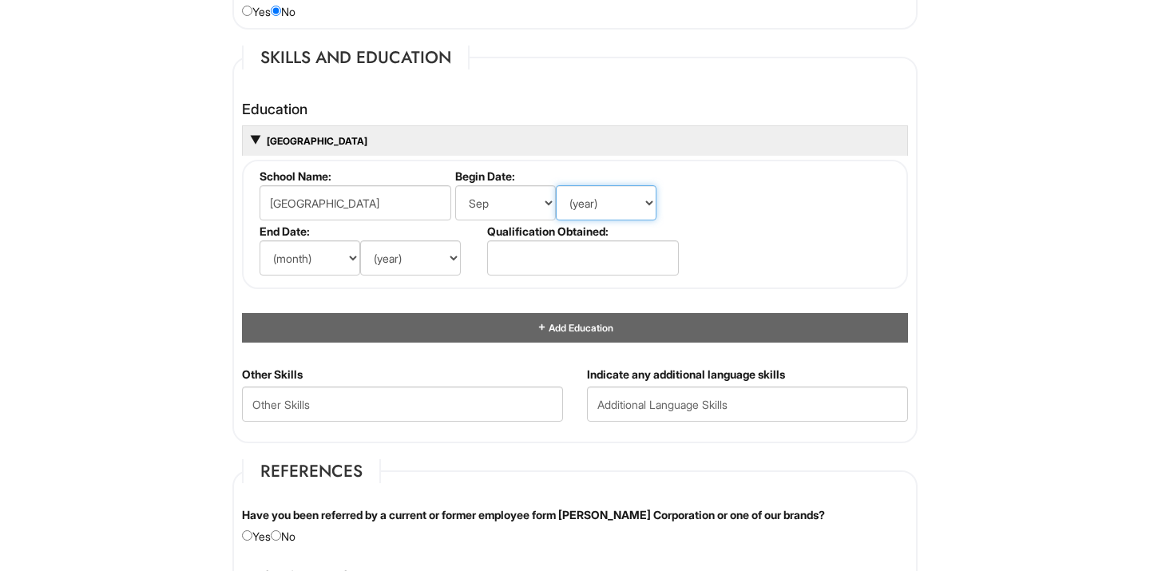
click at [616, 212] on select "(year) 2029 2028 2027 2026 2025 2024 2023 2022 2021 2020 2019 2018 2017 2016 20…" at bounding box center [606, 202] width 101 height 35
select select "2020"
click at [332, 264] on select "(month) Jan Feb Mar Apr May Jun [DATE] Aug Sep Oct Nov Dec" at bounding box center [310, 257] width 101 height 35
select select "6"
click at [403, 244] on select "(year) 2029 2028 2027 2026 2025 2024 2023 2022 2021 2020 2019 2018 2017 2016 20…" at bounding box center [410, 257] width 101 height 35
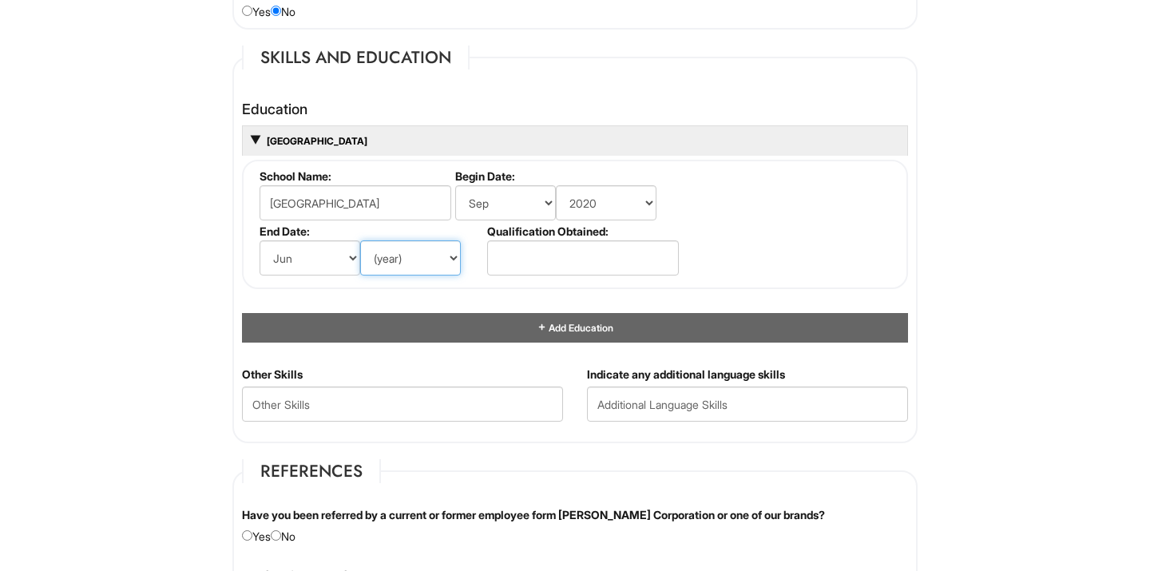
select select "2024"
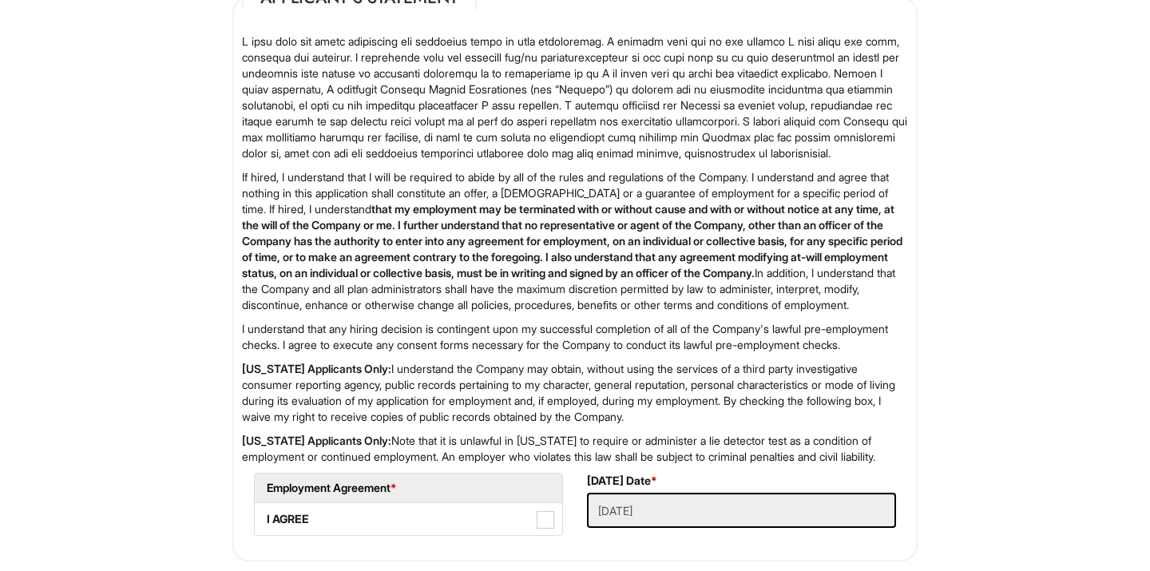
scroll to position [2612, 0]
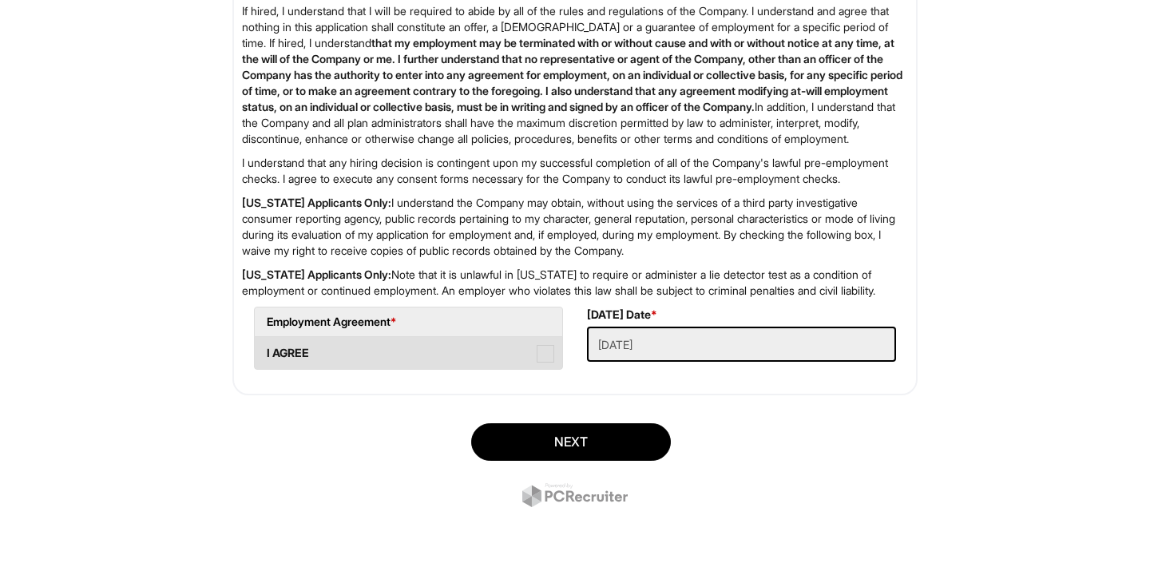
click at [522, 354] on label "I AGREE" at bounding box center [408, 353] width 307 height 32
click at [265, 351] on AGREE "I AGREE" at bounding box center [260, 345] width 10 height 10
checkbox AGREE "true"
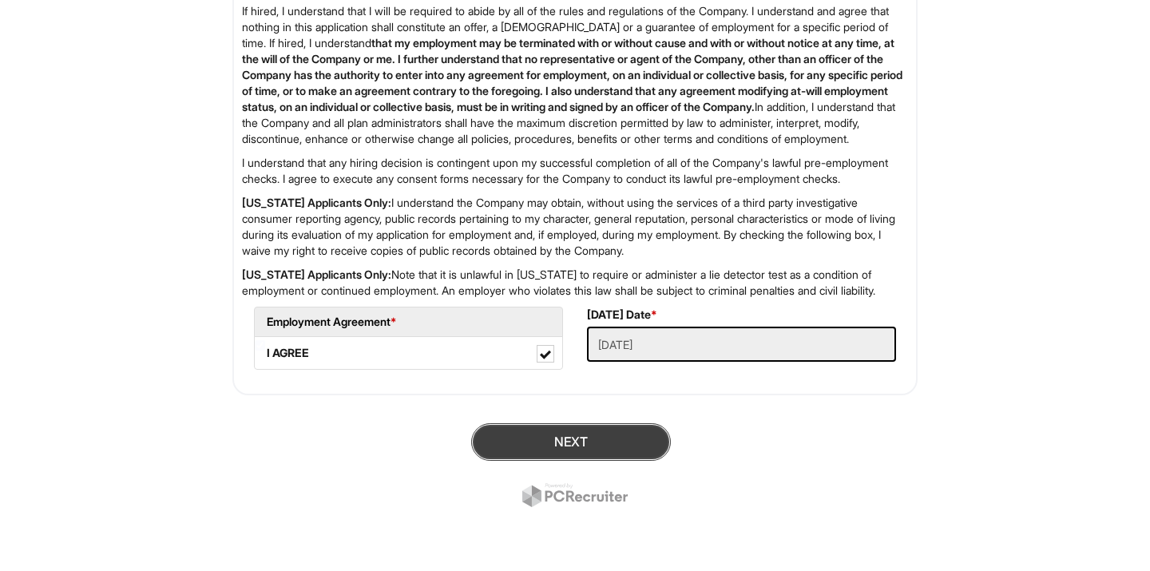
click at [586, 427] on button "Next" at bounding box center [571, 442] width 200 height 38
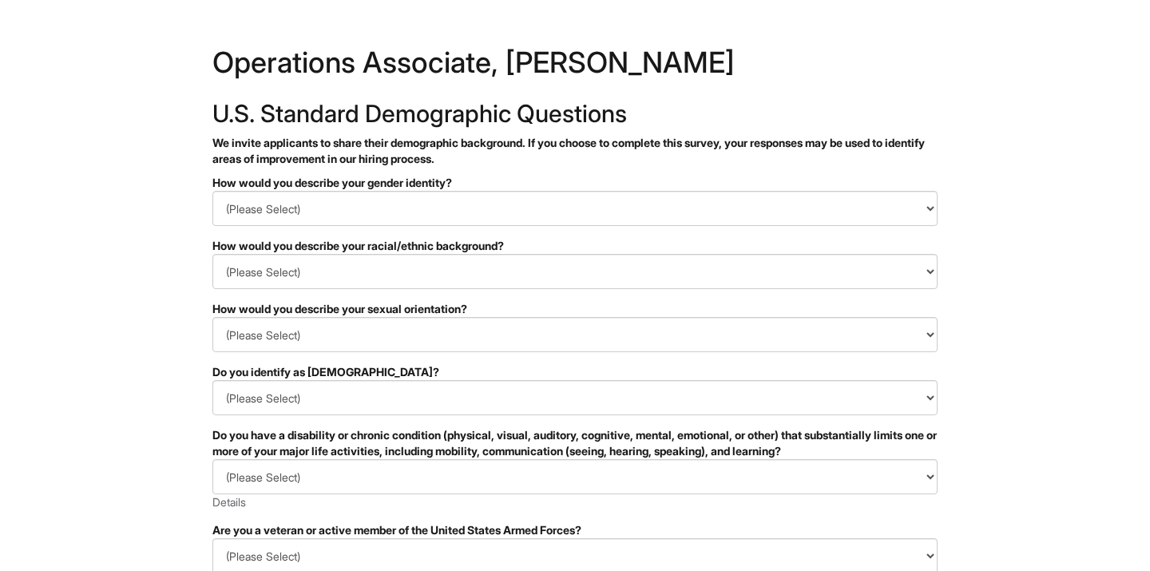
scroll to position [328, 0]
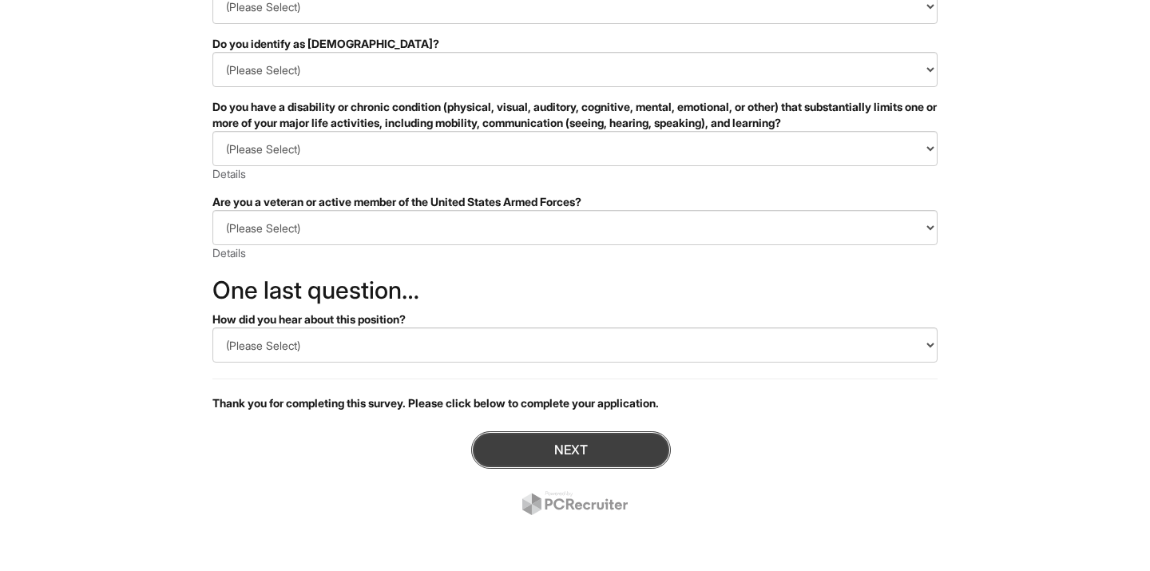
click at [546, 436] on button "Next" at bounding box center [571, 450] width 200 height 38
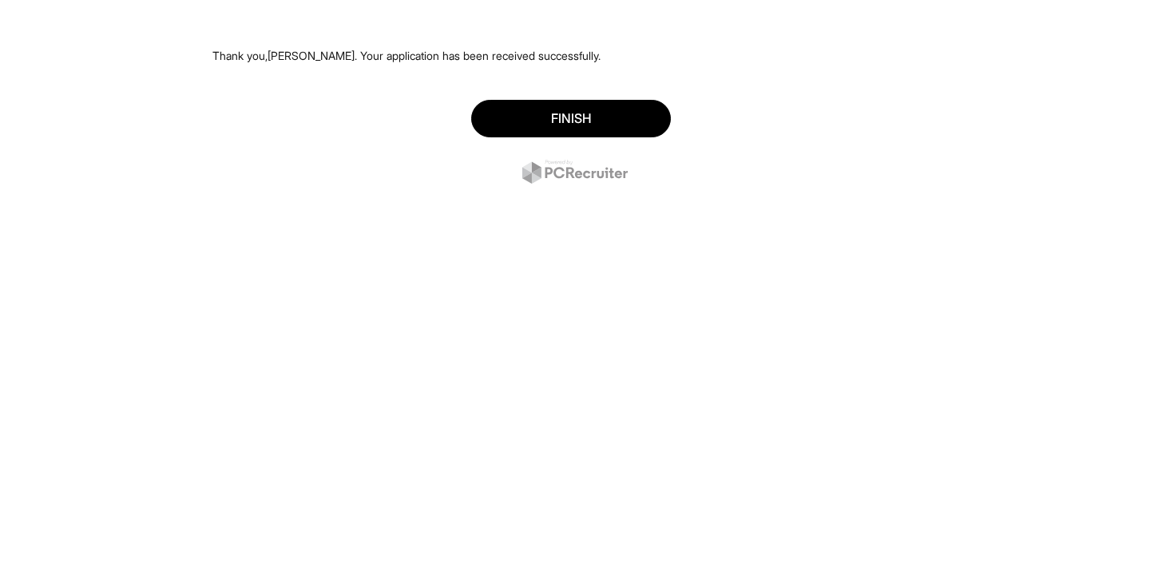
click at [573, 139] on div "Finish" at bounding box center [574, 144] width 725 height 112
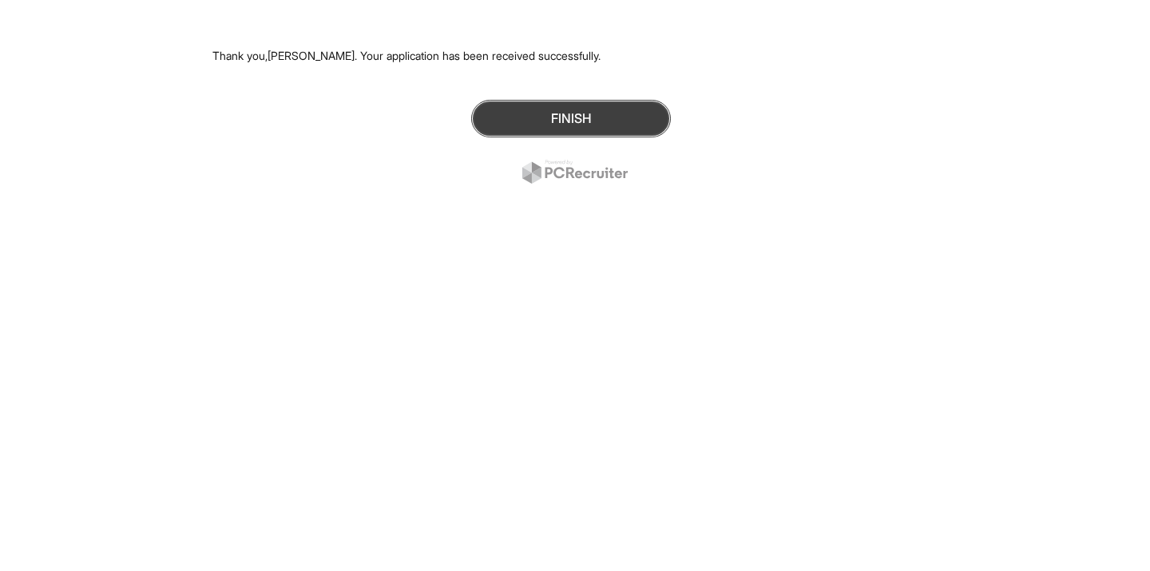
click at [573, 129] on button "Finish" at bounding box center [571, 119] width 200 height 38
